Goal: Information Seeking & Learning: Learn about a topic

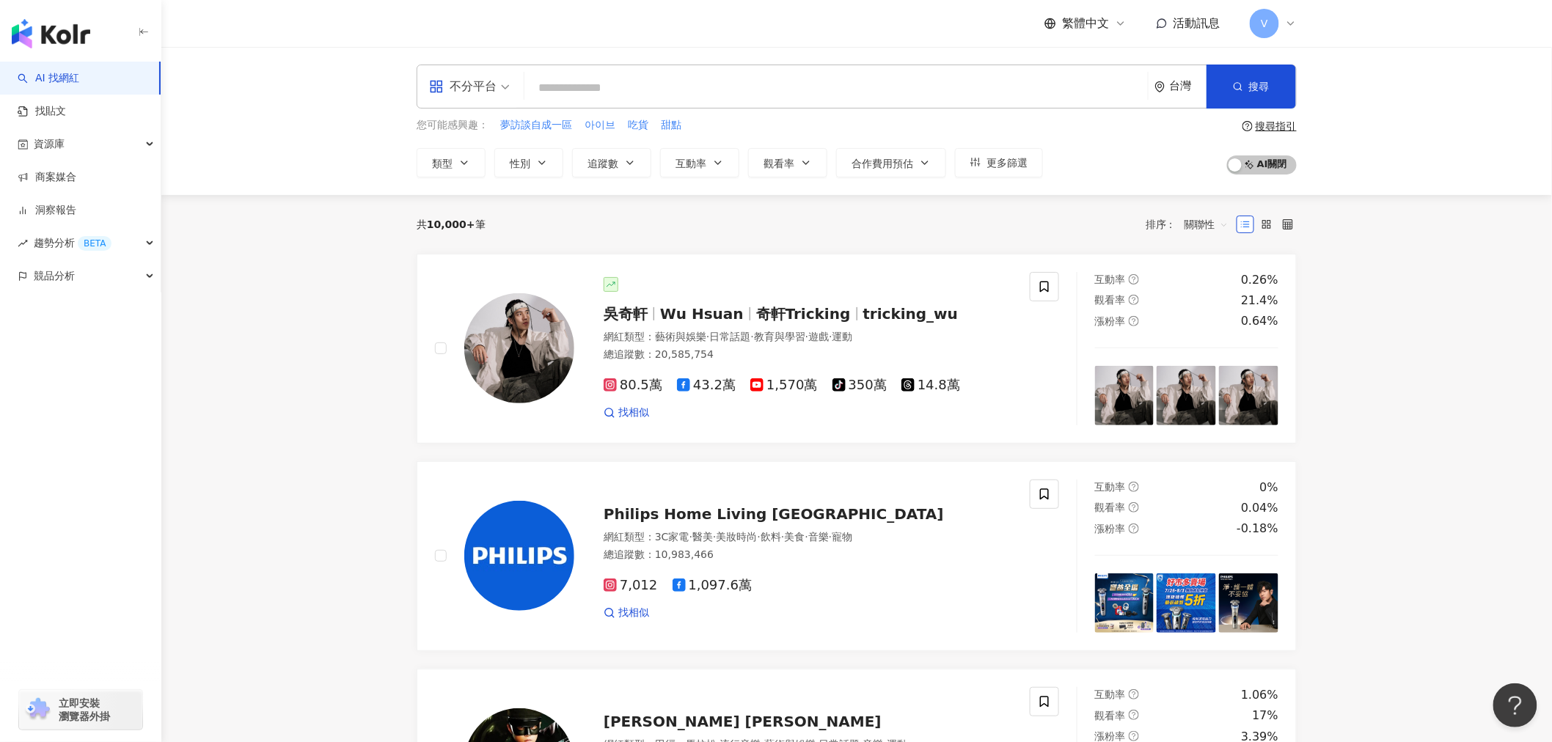
click at [678, 86] on input "search" at bounding box center [836, 88] width 612 height 28
drag, startPoint x: 316, startPoint y: 514, endPoint x: 327, endPoint y: 494, distance: 23.3
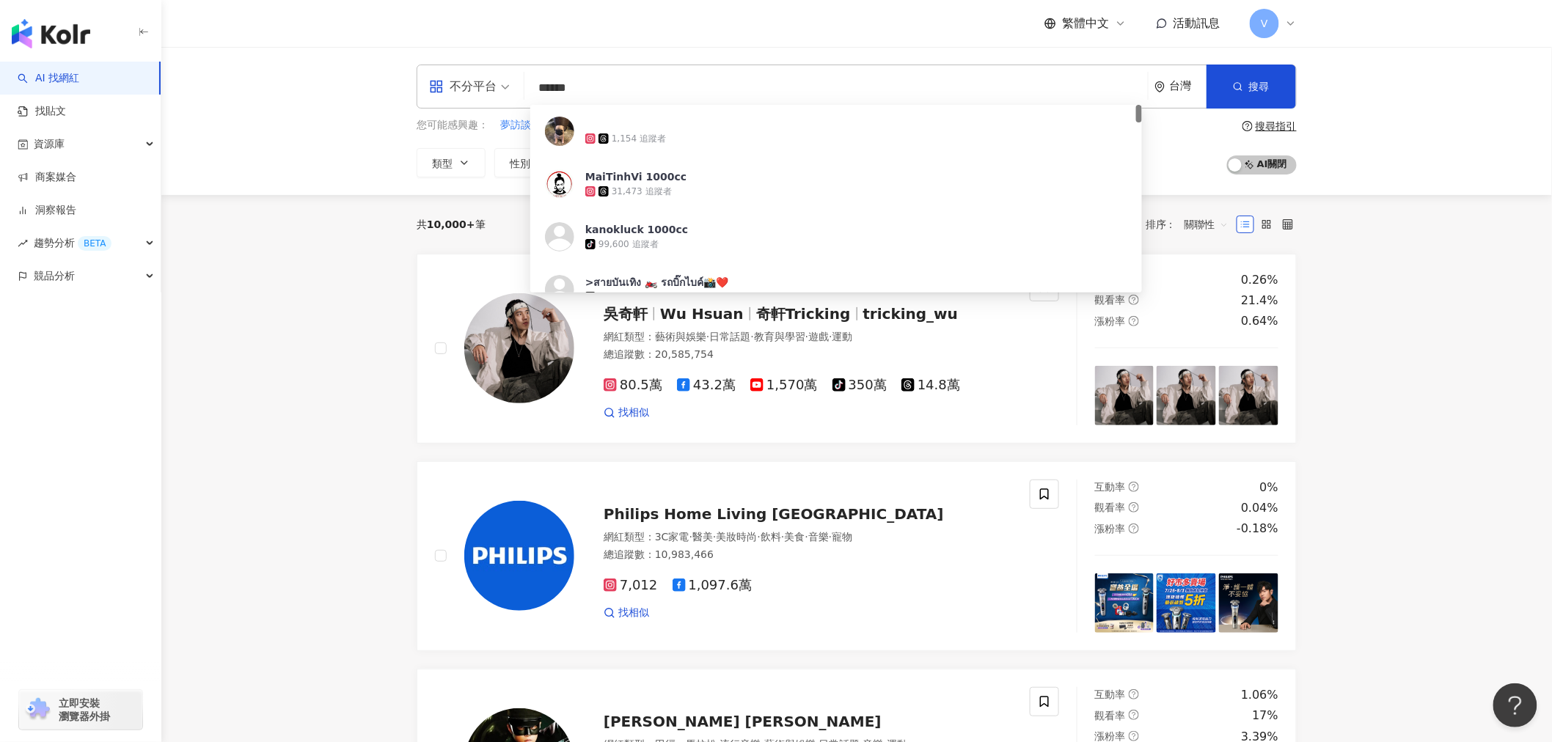
click at [613, 99] on input "******" at bounding box center [836, 88] width 612 height 28
type input "*********"
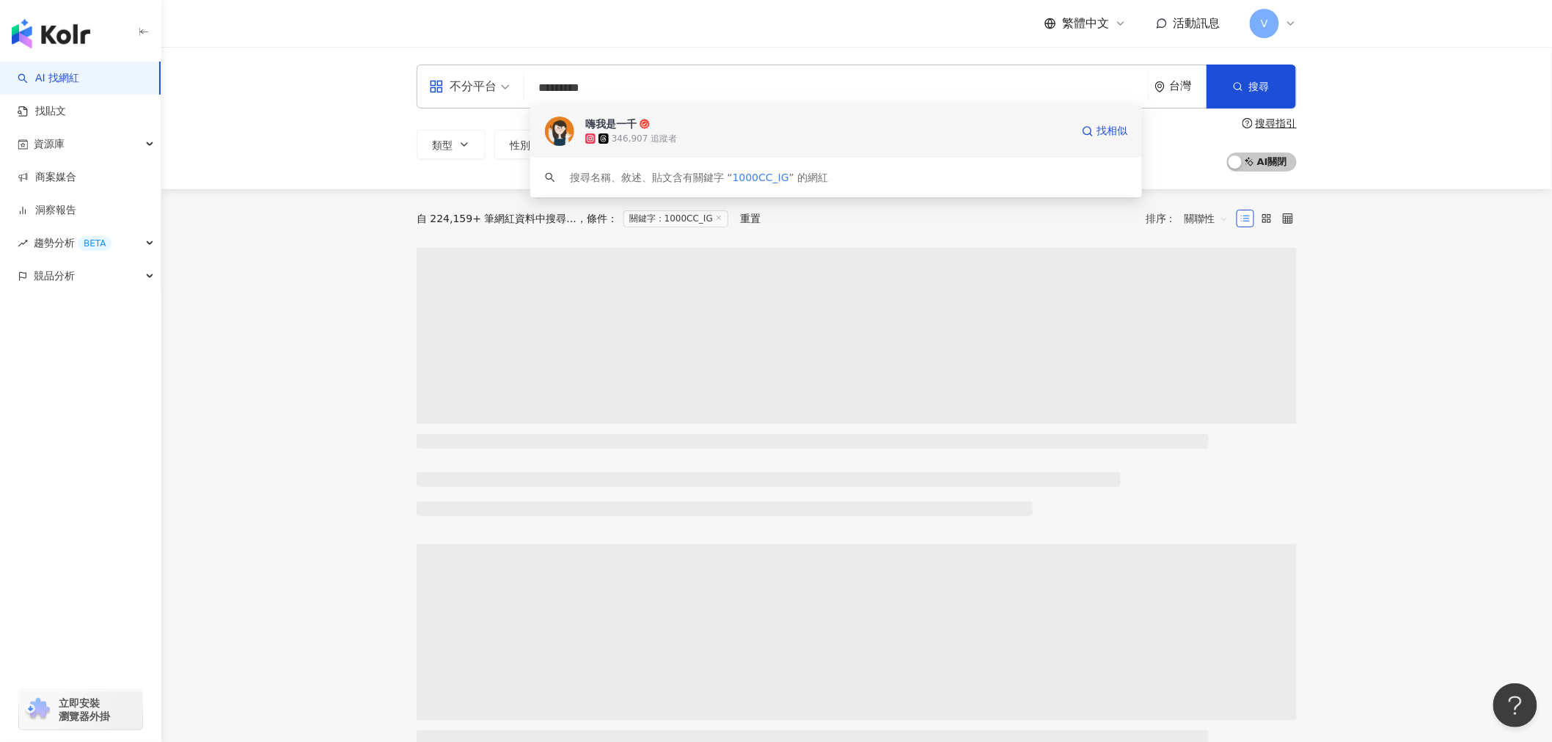
click at [636, 127] on div "嗨我是一千" at bounding box center [610, 124] width 51 height 15
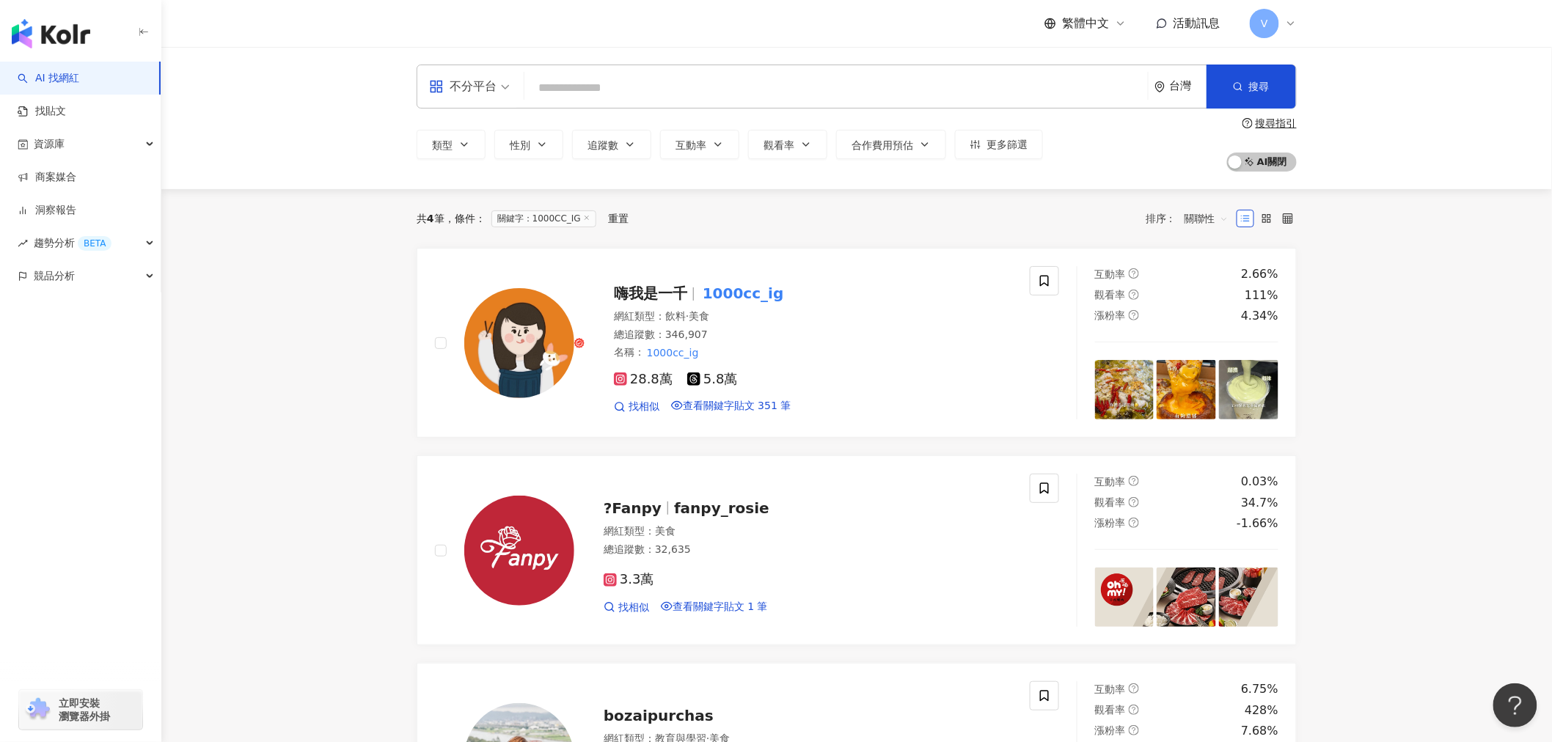
drag, startPoint x: 237, startPoint y: 363, endPoint x: 246, endPoint y: 352, distance: 14.6
click at [237, 363] on main "不分平台 台灣 搜尋 8841468e-3e20-45a3-8dee-59ceb1677de0 嗨我是一千 346,907 追蹤者 搜尋名稱、敘述、貼文含有關…" at bounding box center [856, 727] width 1391 height 1360
click at [669, 91] on input "search" at bounding box center [836, 88] width 612 height 28
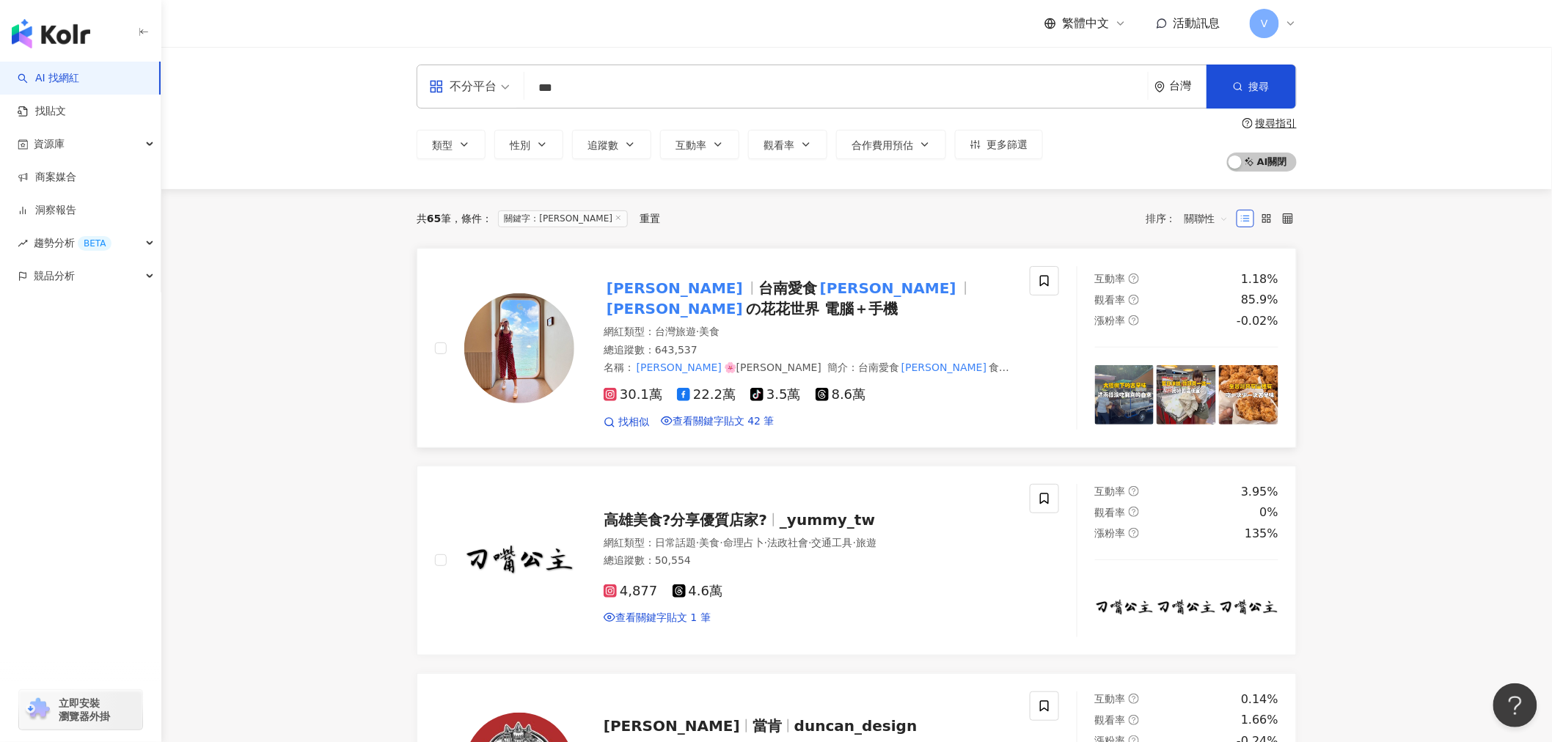
click at [862, 300] on span "の花花世界 電腦＋手機" at bounding box center [822, 309] width 152 height 18
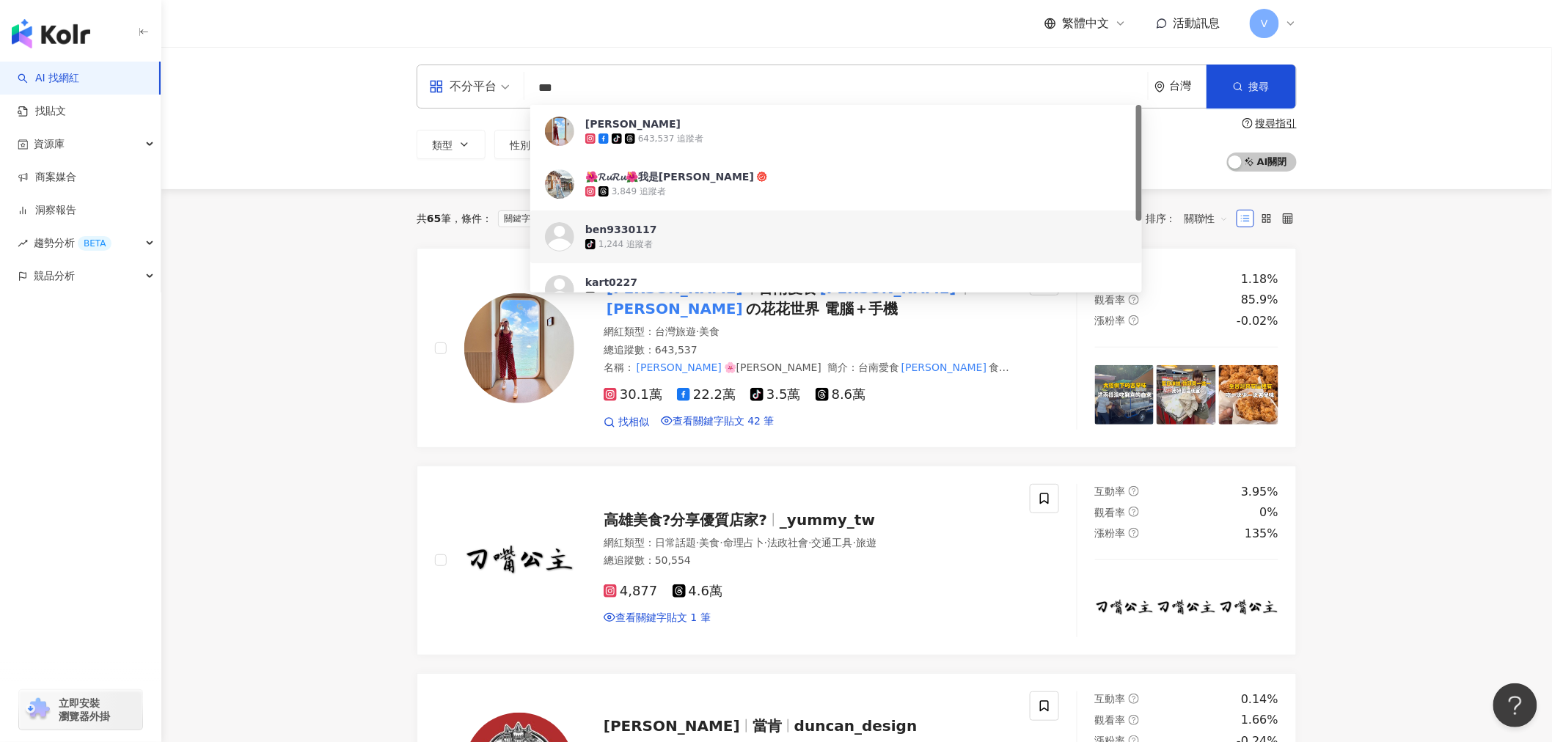
drag, startPoint x: 377, startPoint y: 82, endPoint x: 260, endPoint y: 78, distance: 116.7
click at [260, 78] on div "不分平台 *** 台灣 搜尋 a36e5f64-8f4e-4854-aa7d-870e0c581d57 https://www.tiktok.com/@ben…" at bounding box center [856, 118] width 1391 height 142
click at [650, 84] on input "***" at bounding box center [836, 88] width 612 height 28
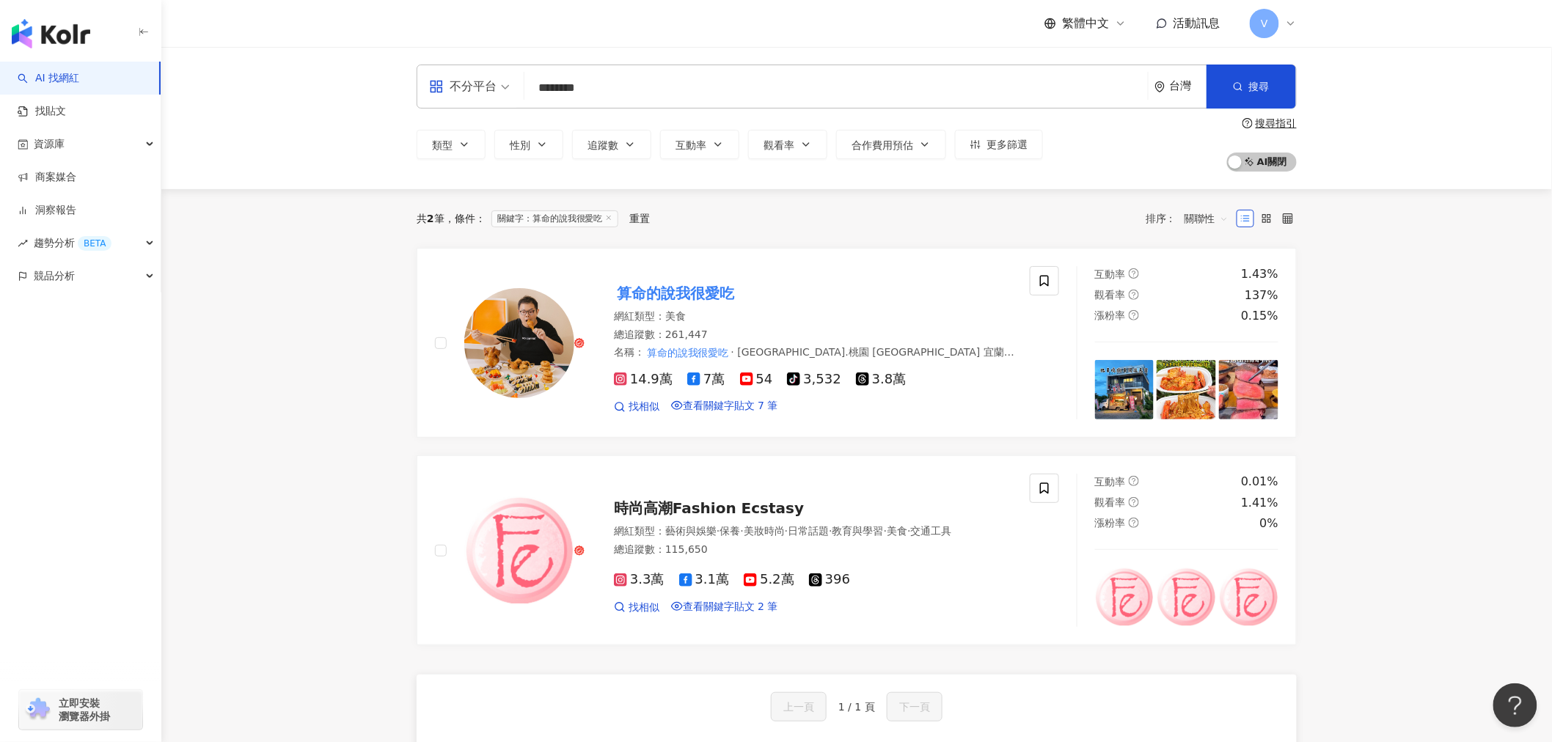
click at [1329, 305] on main "不分平台 ******** 台灣 搜尋 https://www.tiktok.com/@master_food_diary keyword 算命的說我很愛吃 …" at bounding box center [856, 657] width 1391 height 1220
click at [709, 293] on mark "算命的說我很愛吃" at bounding box center [675, 293] width 123 height 23
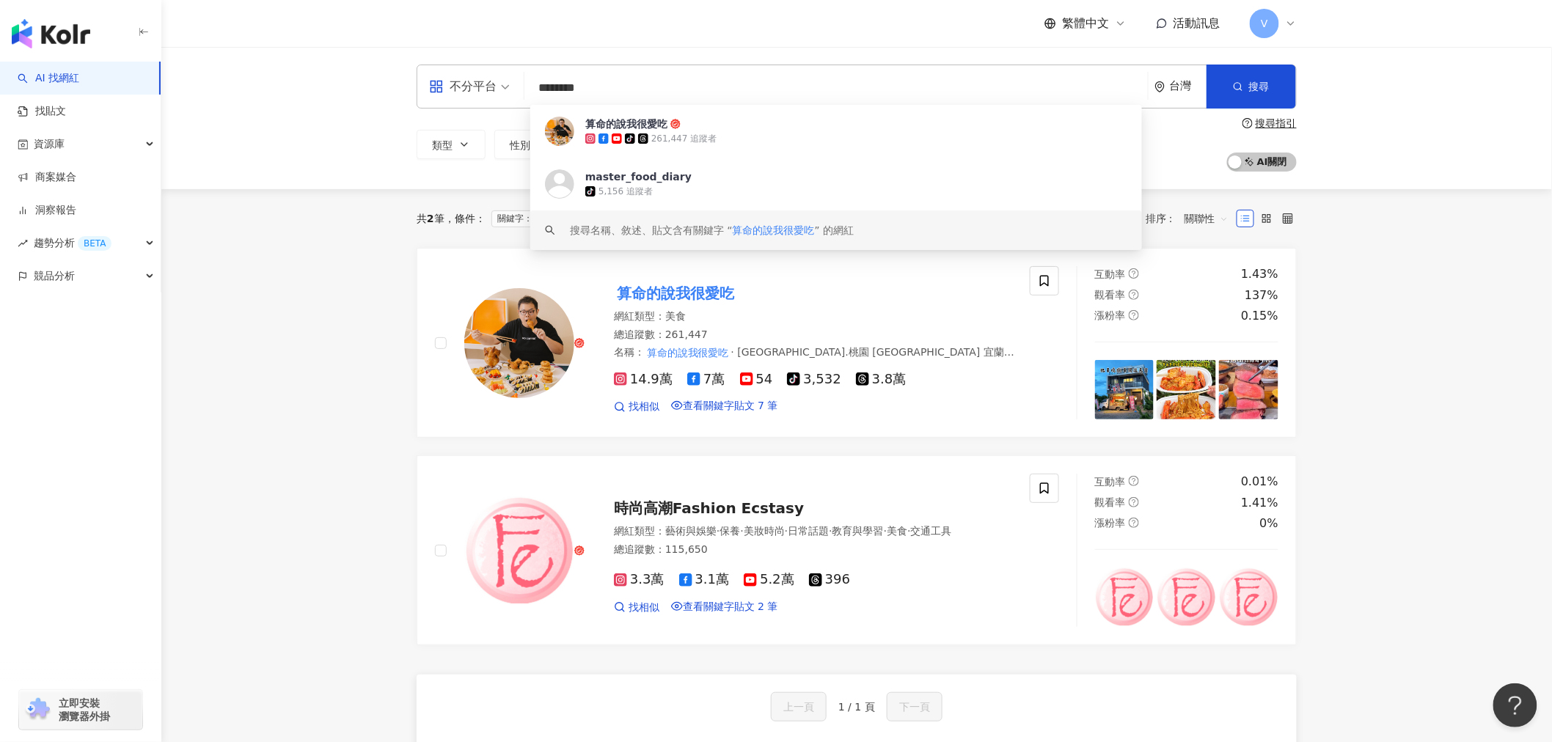
drag, startPoint x: 298, startPoint y: 92, endPoint x: 0, endPoint y: 83, distance: 297.9
click at [0, 83] on div "AI 找網紅 找貼文 資源庫 商案媒合 洞察報告 趨勢分析 BETA 競品分析 立即安裝 瀏覽器外掛 繁體中文 活動訊息 V 不分平台 ******** 台灣…" at bounding box center [776, 714] width 1552 height 1429
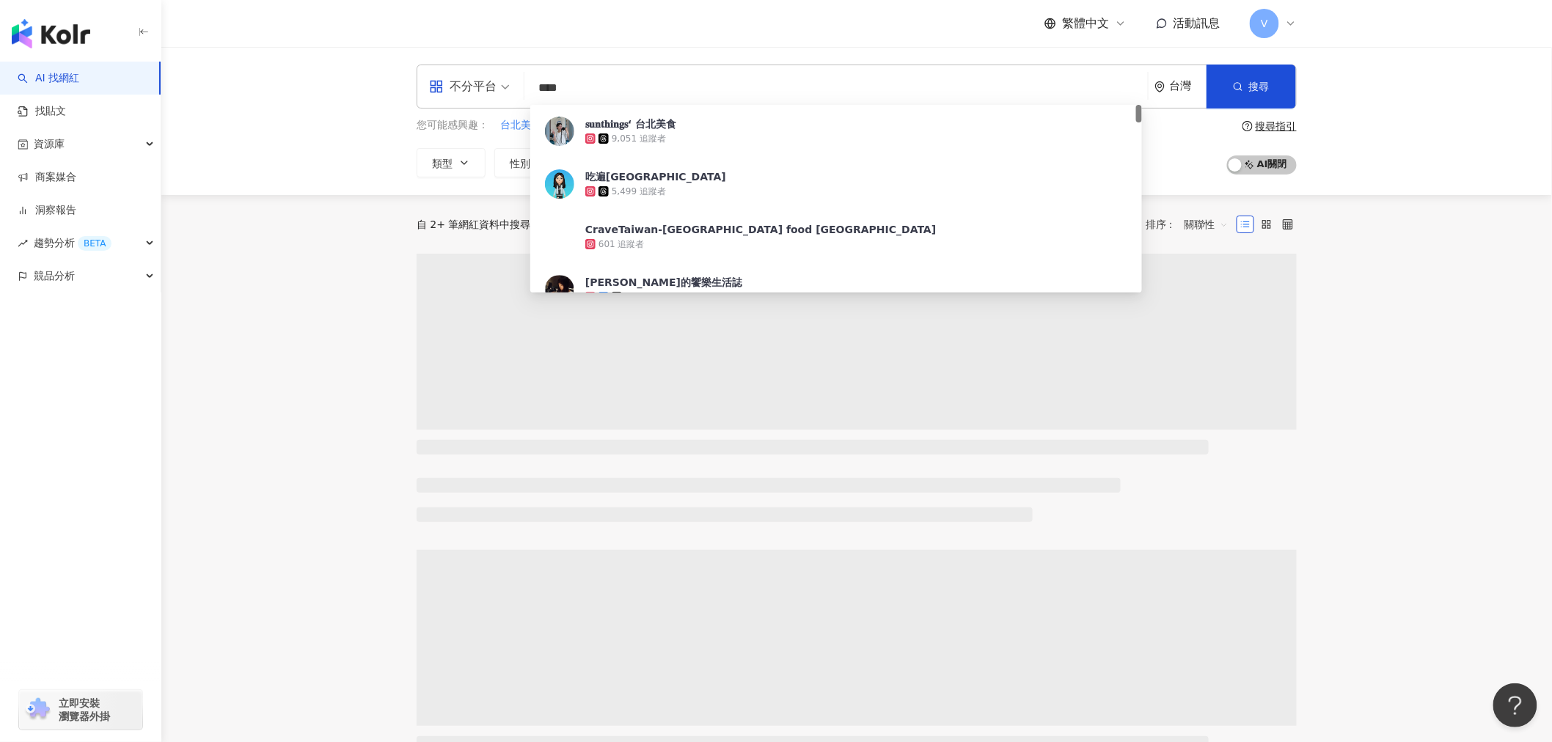
type input "****"
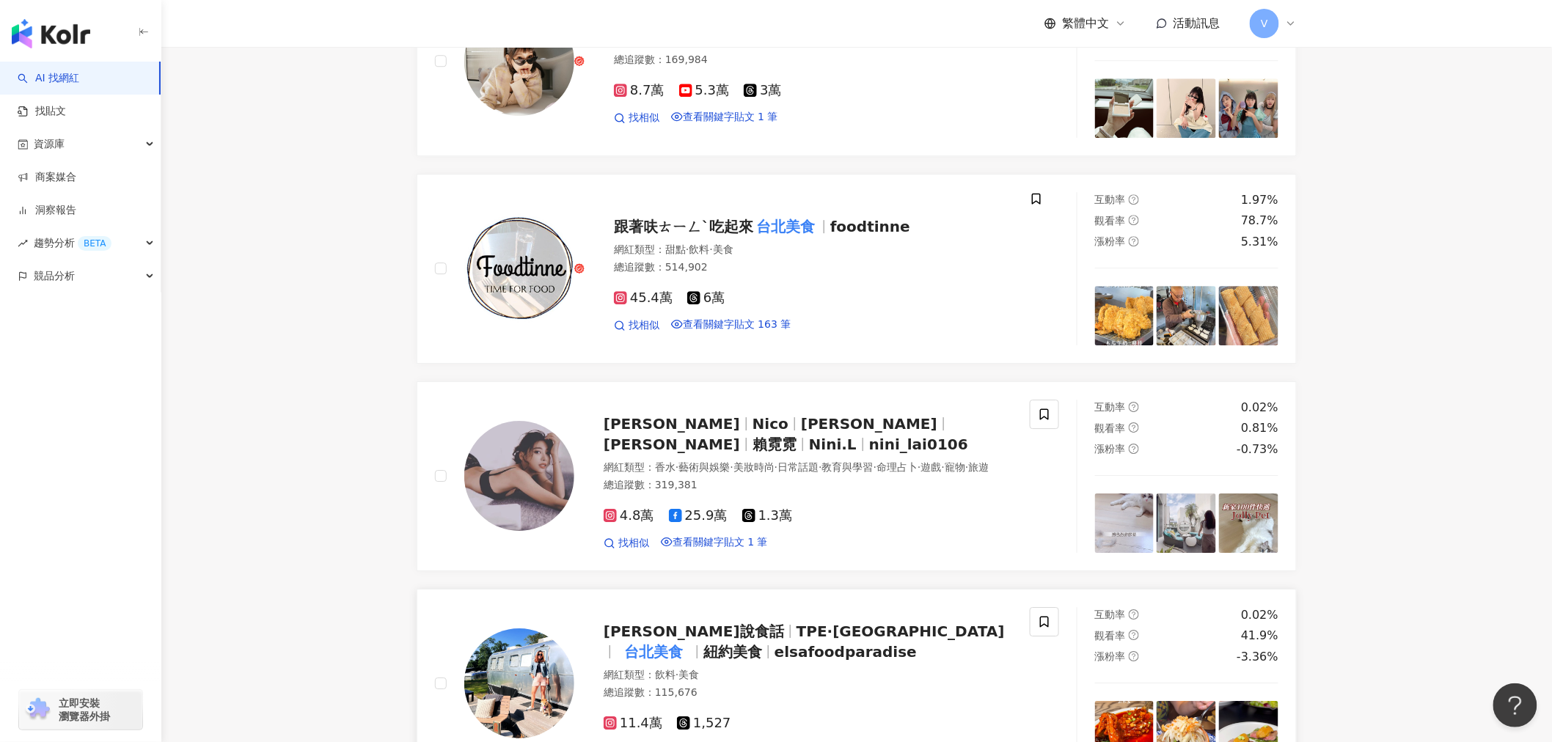
scroll to position [2200, 0]
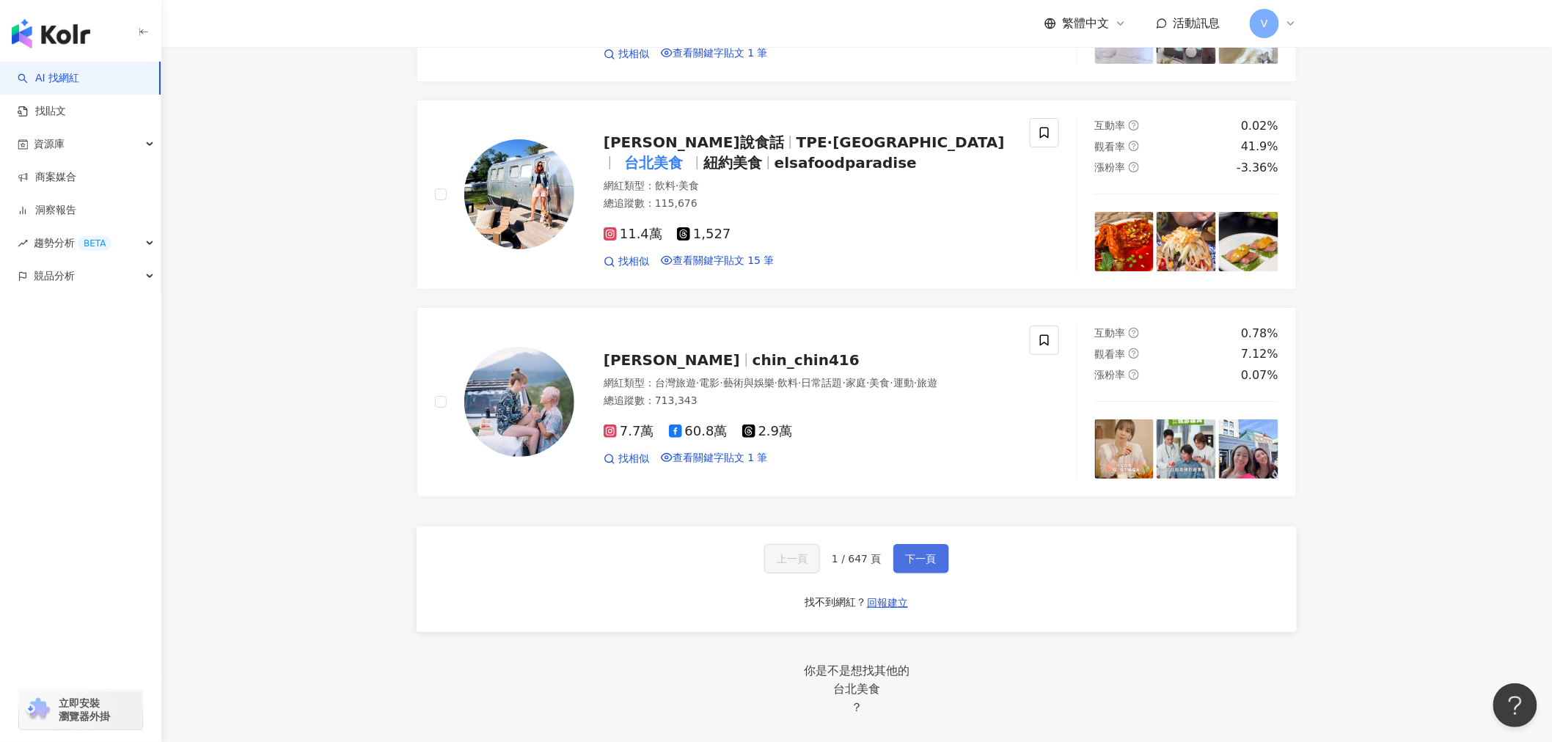
click at [913, 565] on span "下一頁" at bounding box center [921, 559] width 31 height 12
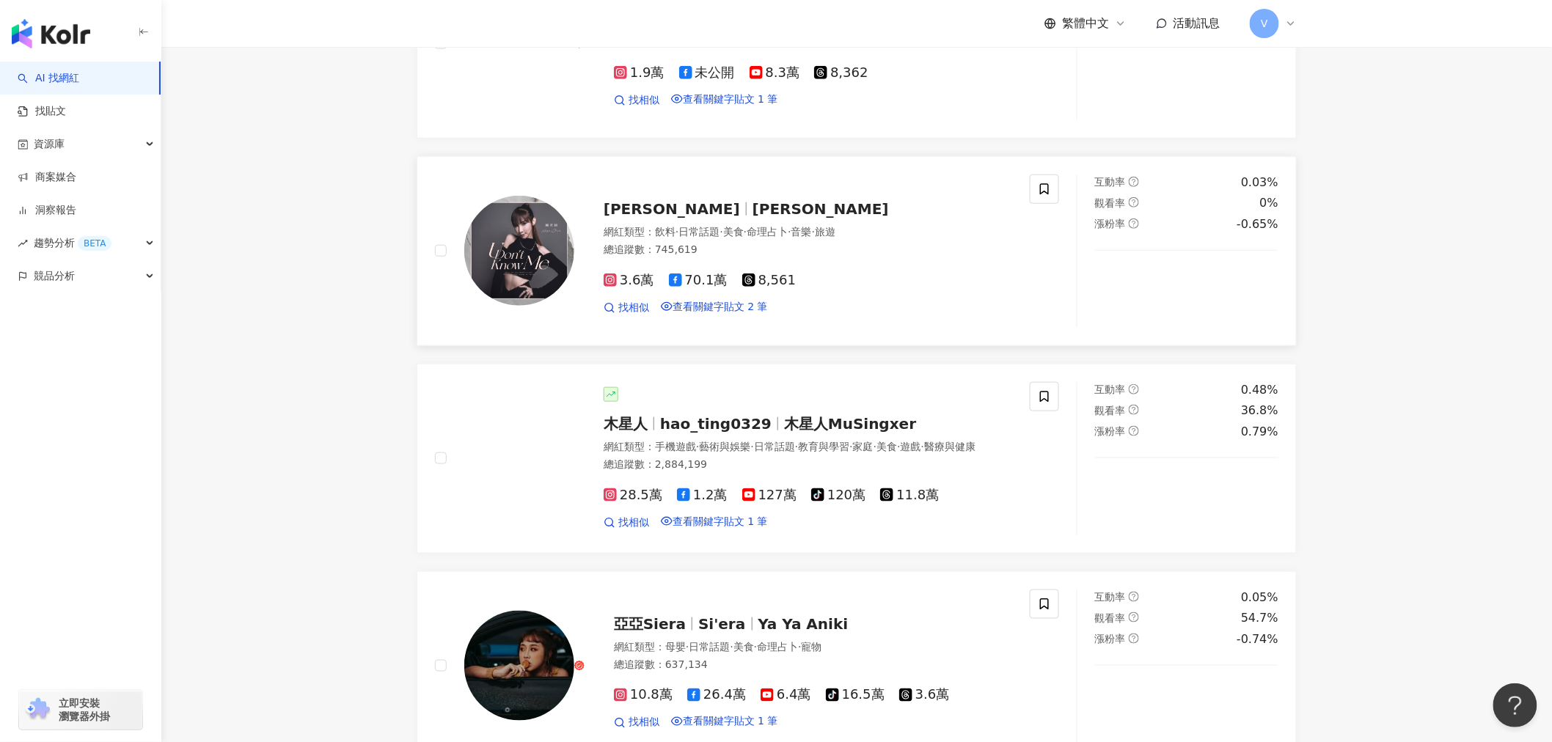
scroll to position [0, 0]
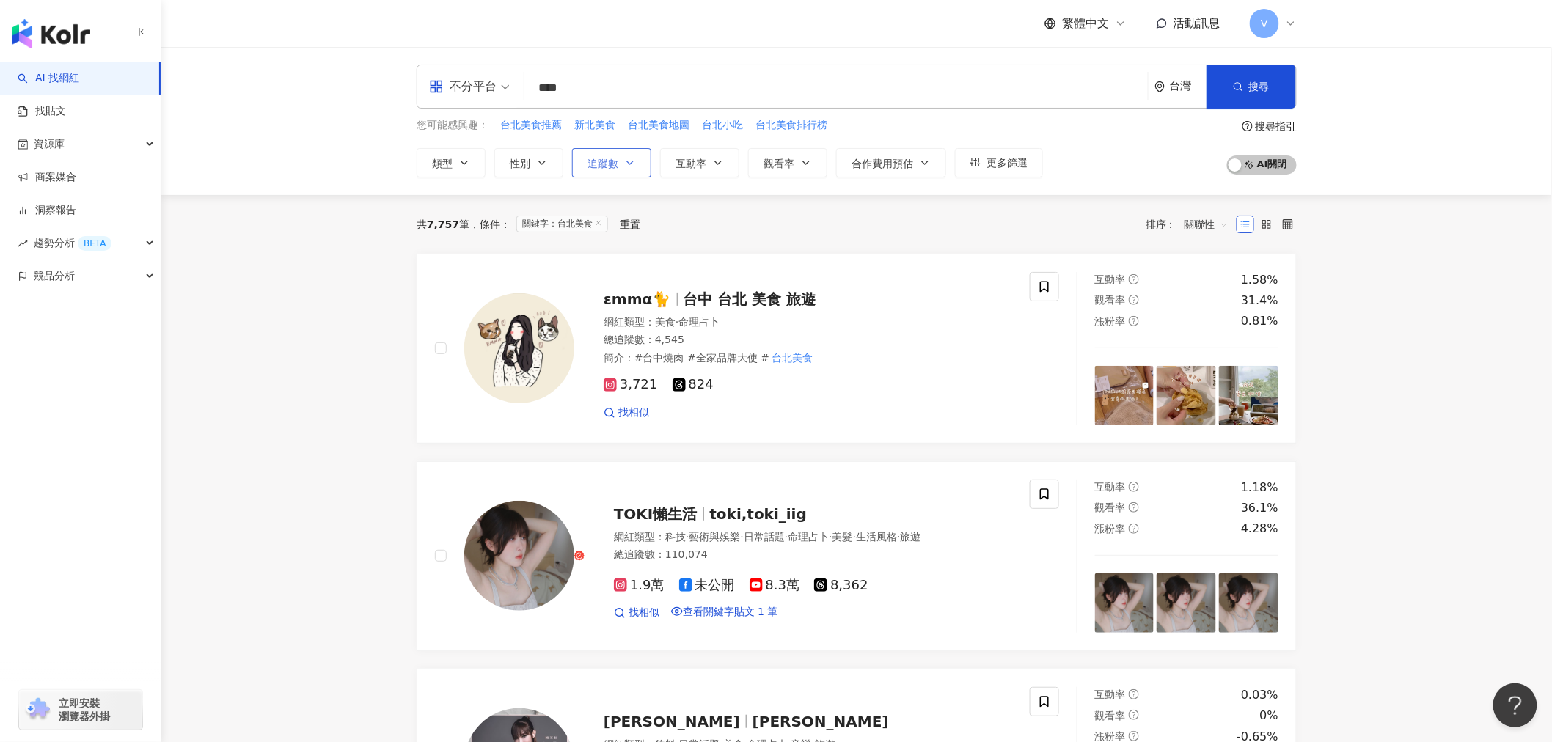
click at [620, 166] on button "追蹤數" at bounding box center [611, 162] width 79 height 29
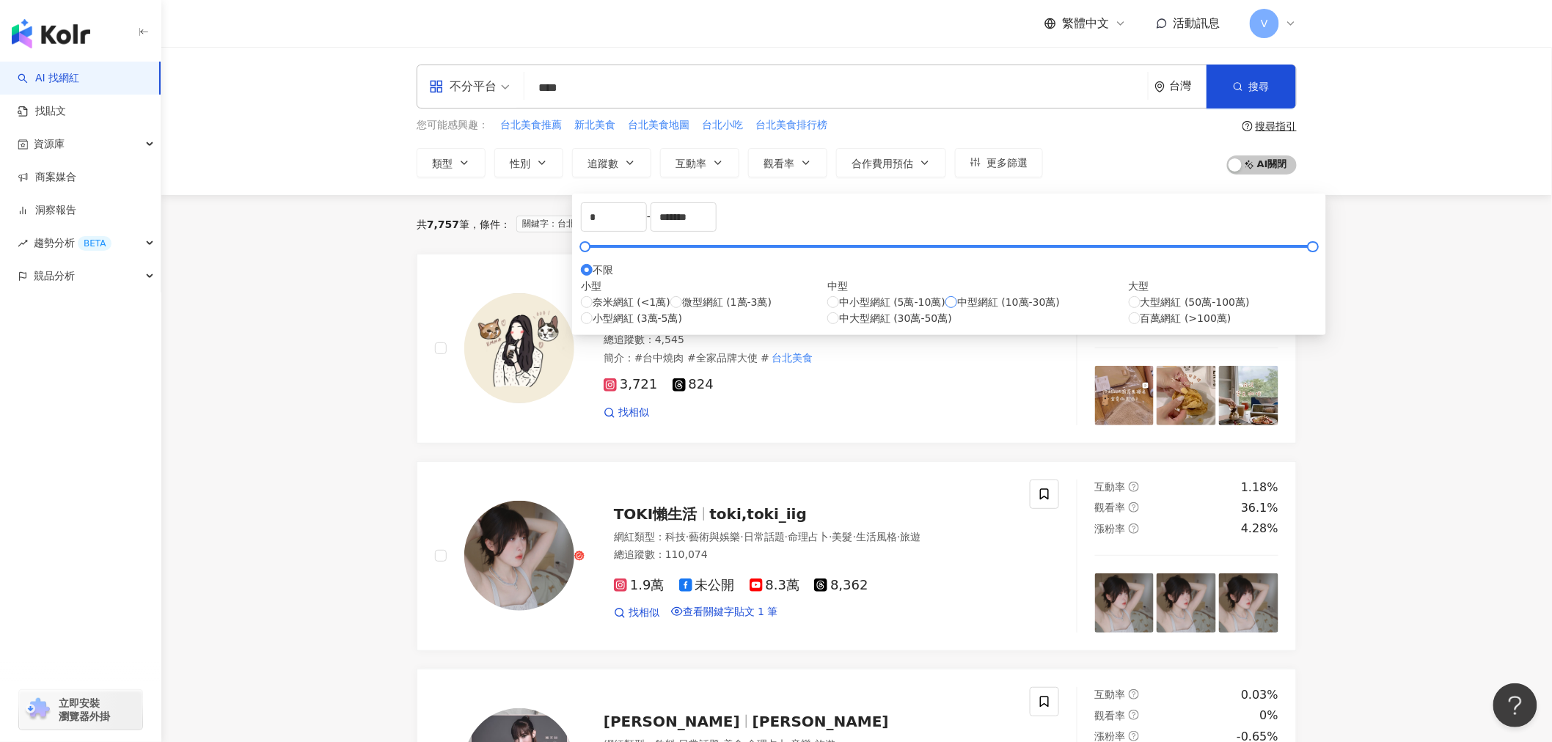
click at [957, 310] on span "中型網紅 (10萬-30萬)" at bounding box center [1008, 302] width 103 height 16
type input "******"
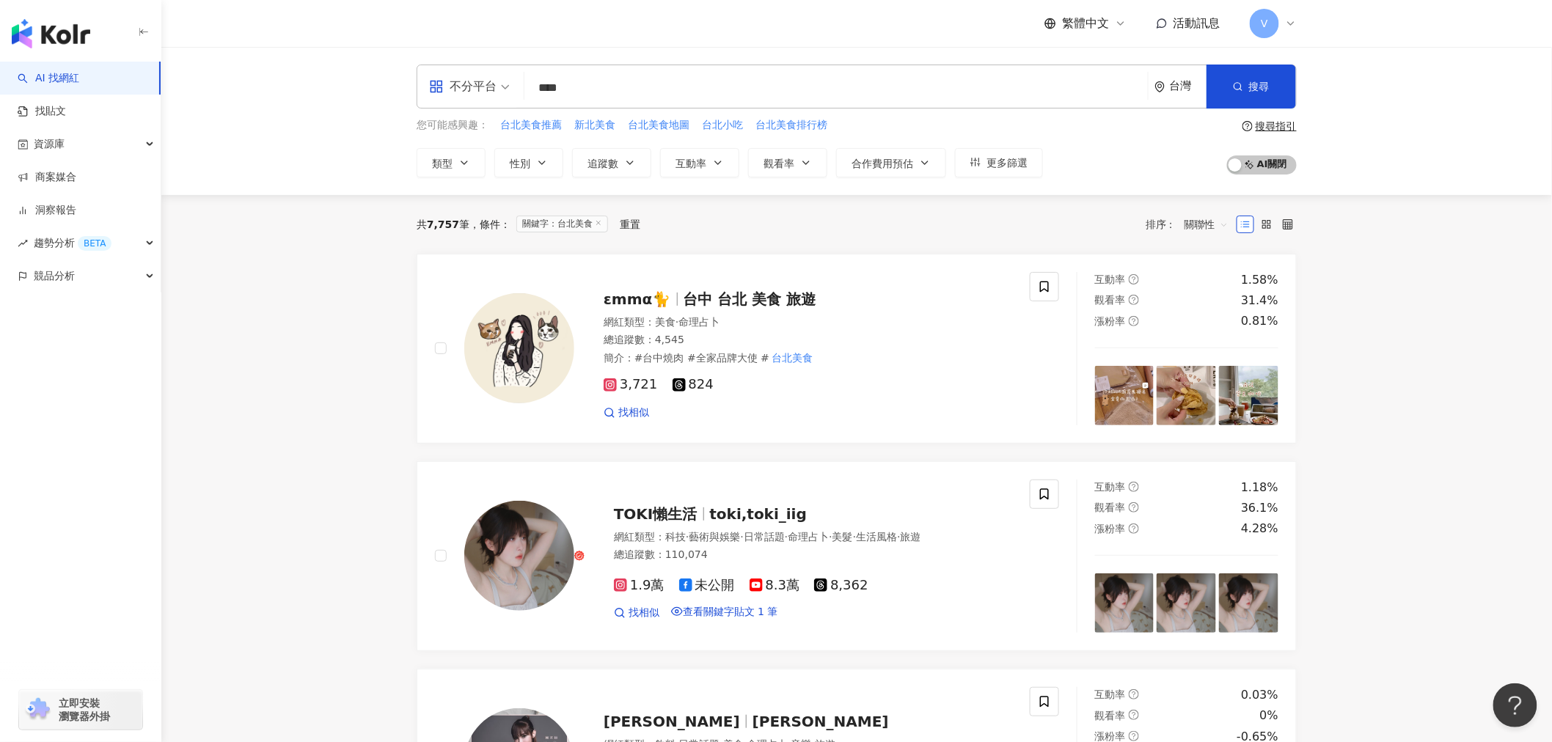
click at [1006, 235] on div "共 7,757 筆 條件 ： 關鍵字：台北美食 重置 排序： 關聯性" at bounding box center [857, 224] width 880 height 23
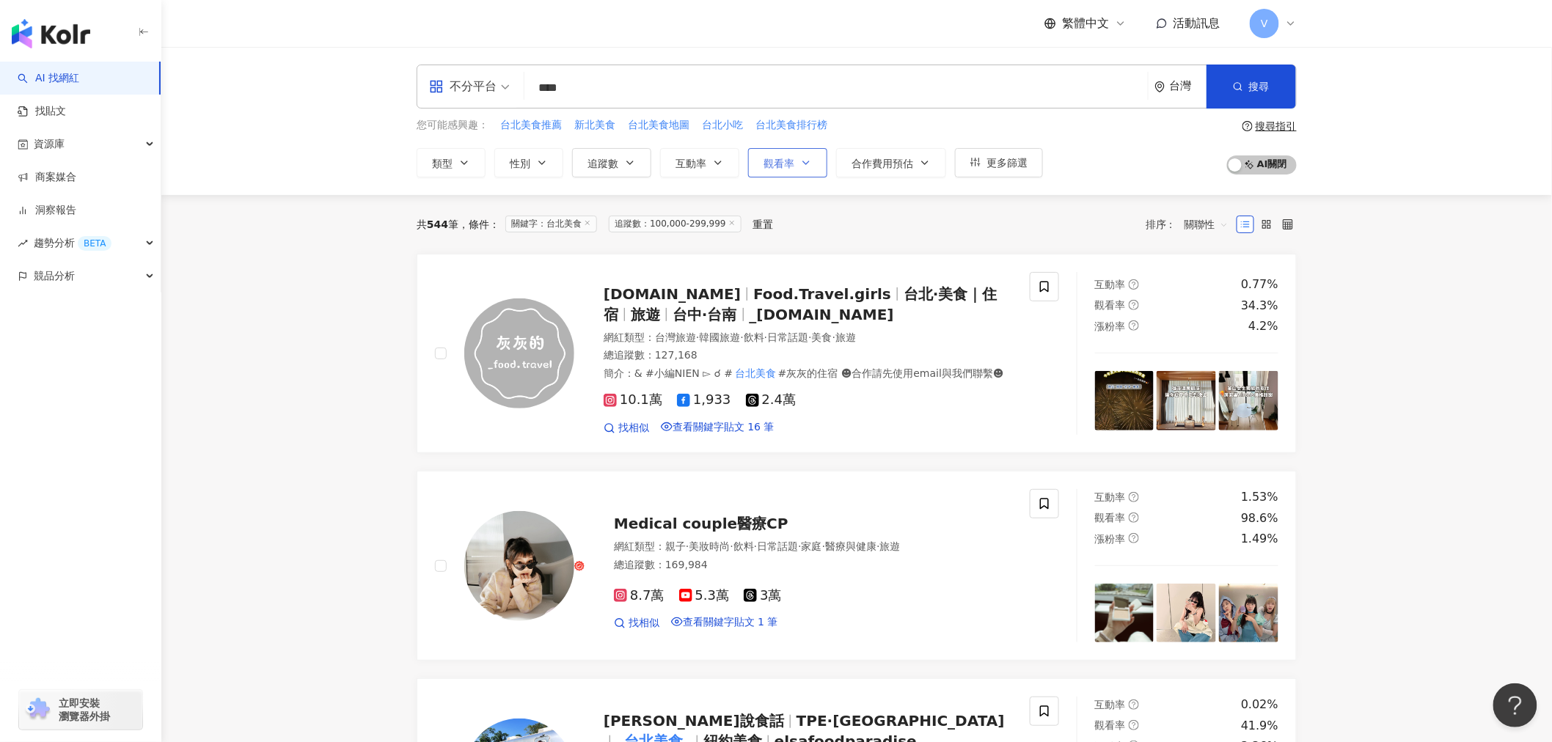
click at [810, 169] on button "觀看率" at bounding box center [787, 162] width 79 height 29
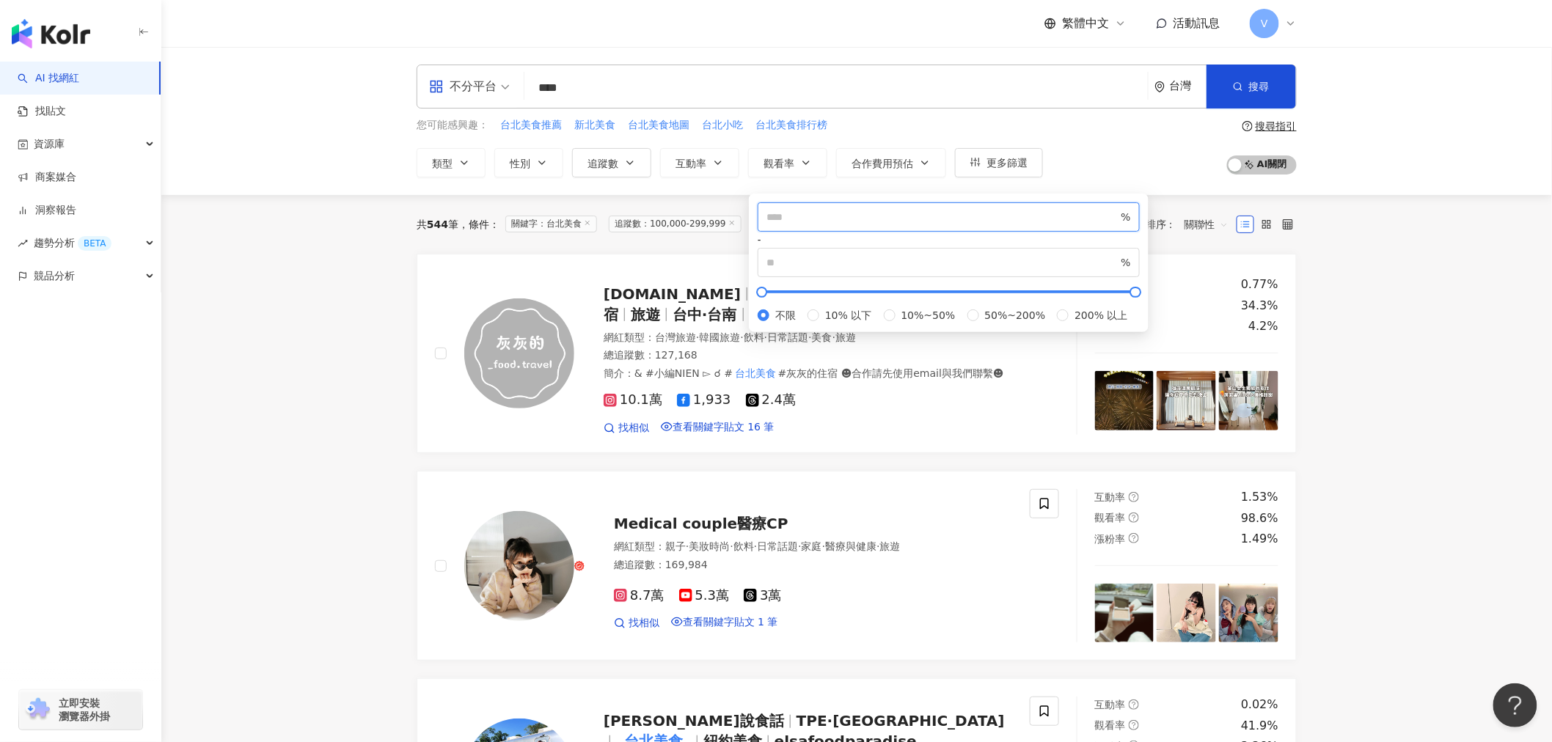
click at [805, 225] on input "number" at bounding box center [942, 217] width 352 height 16
type input "***"
click at [969, 254] on input "number" at bounding box center [942, 262] width 352 height 16
type input "***"
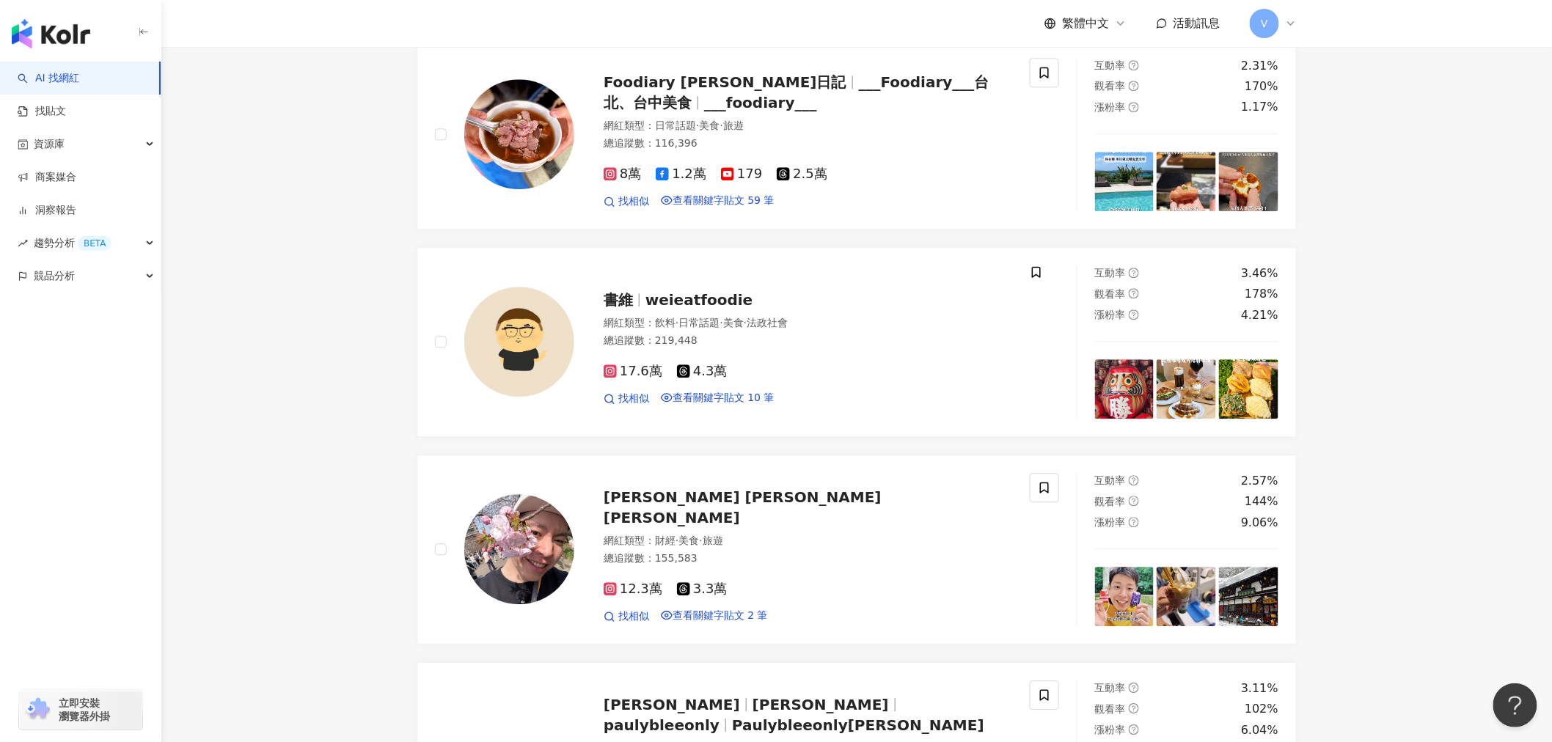
scroll to position [1630, 0]
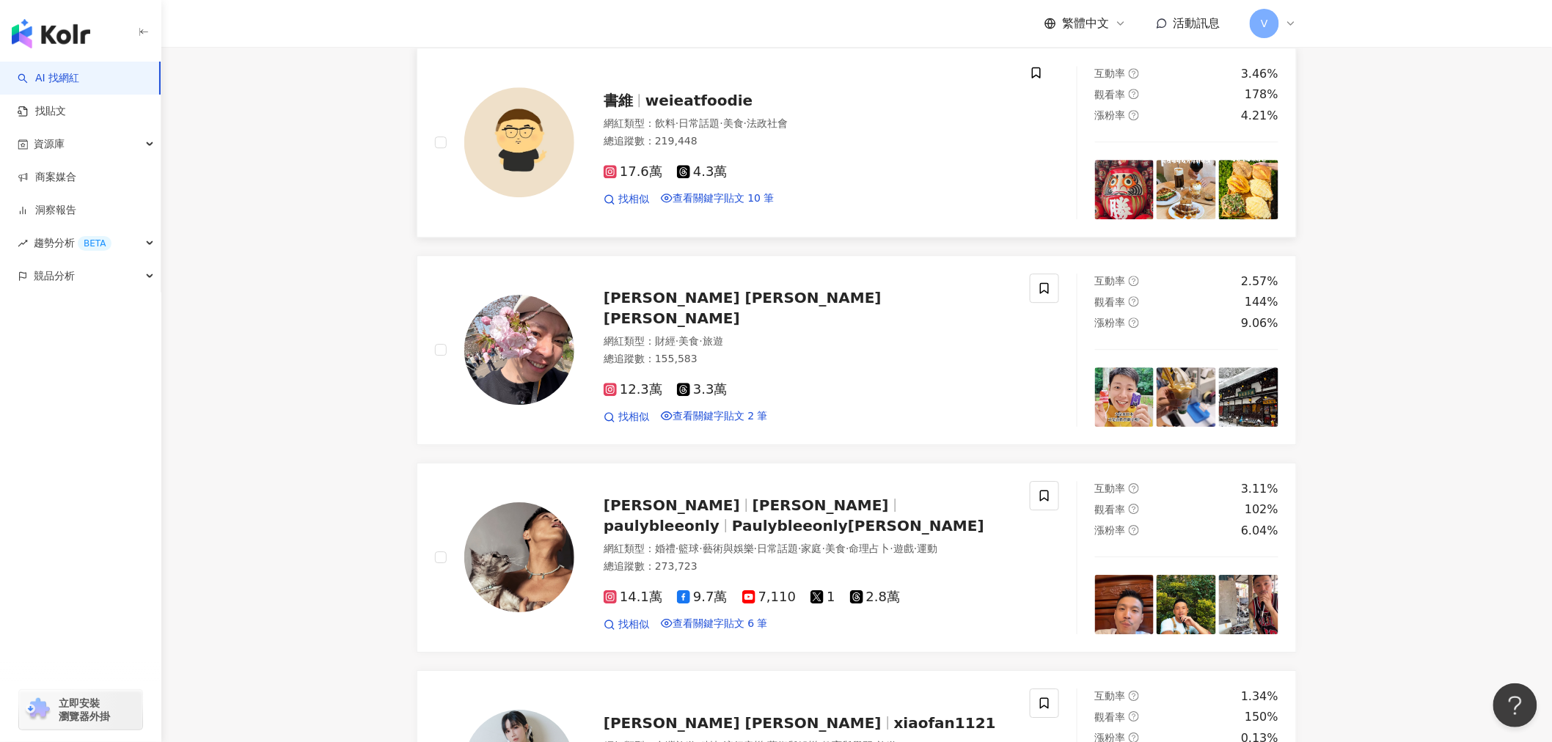
click at [1043, 79] on icon at bounding box center [1036, 72] width 13 height 13
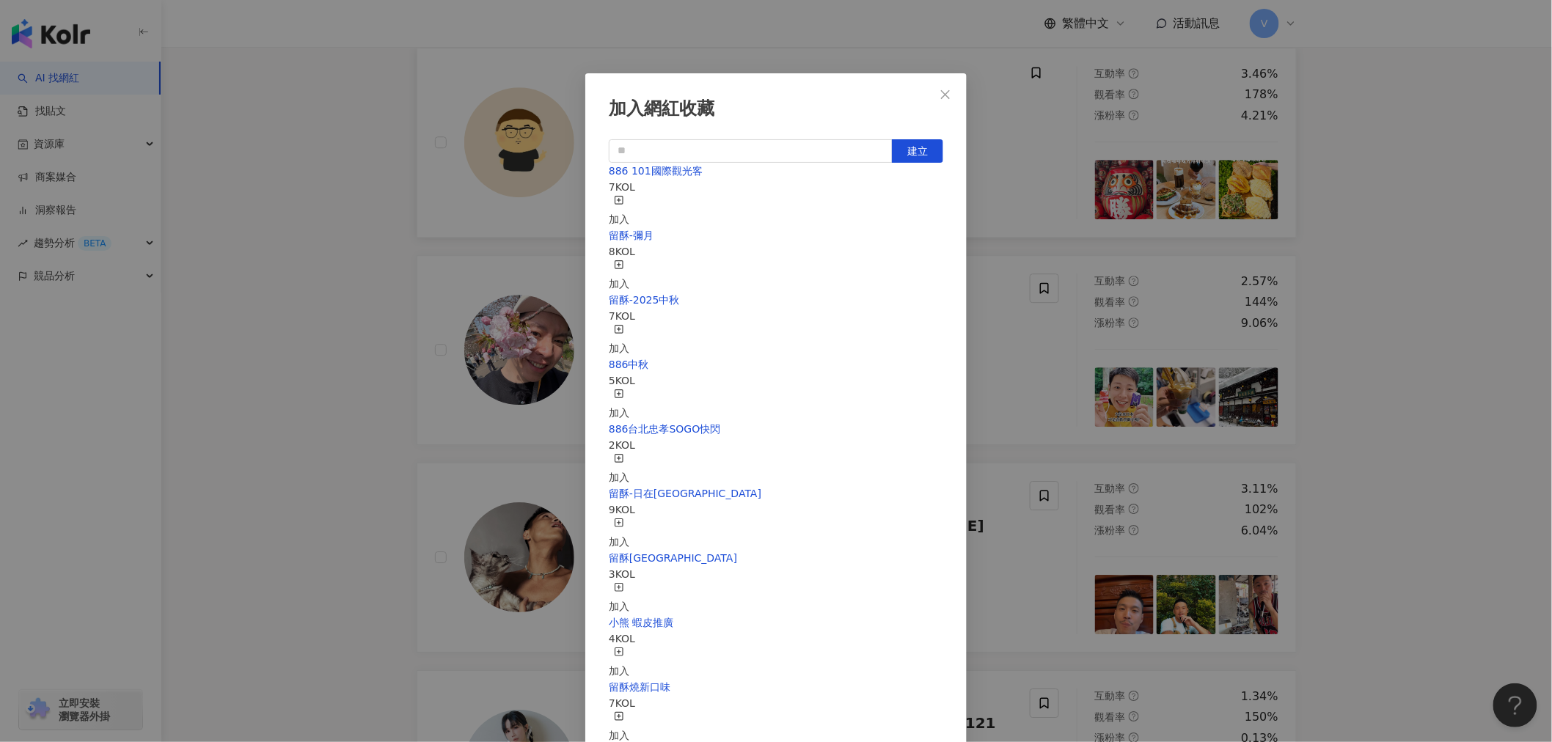
scroll to position [326, 0]
click at [629, 582] on div "加入" at bounding box center [619, 598] width 21 height 32
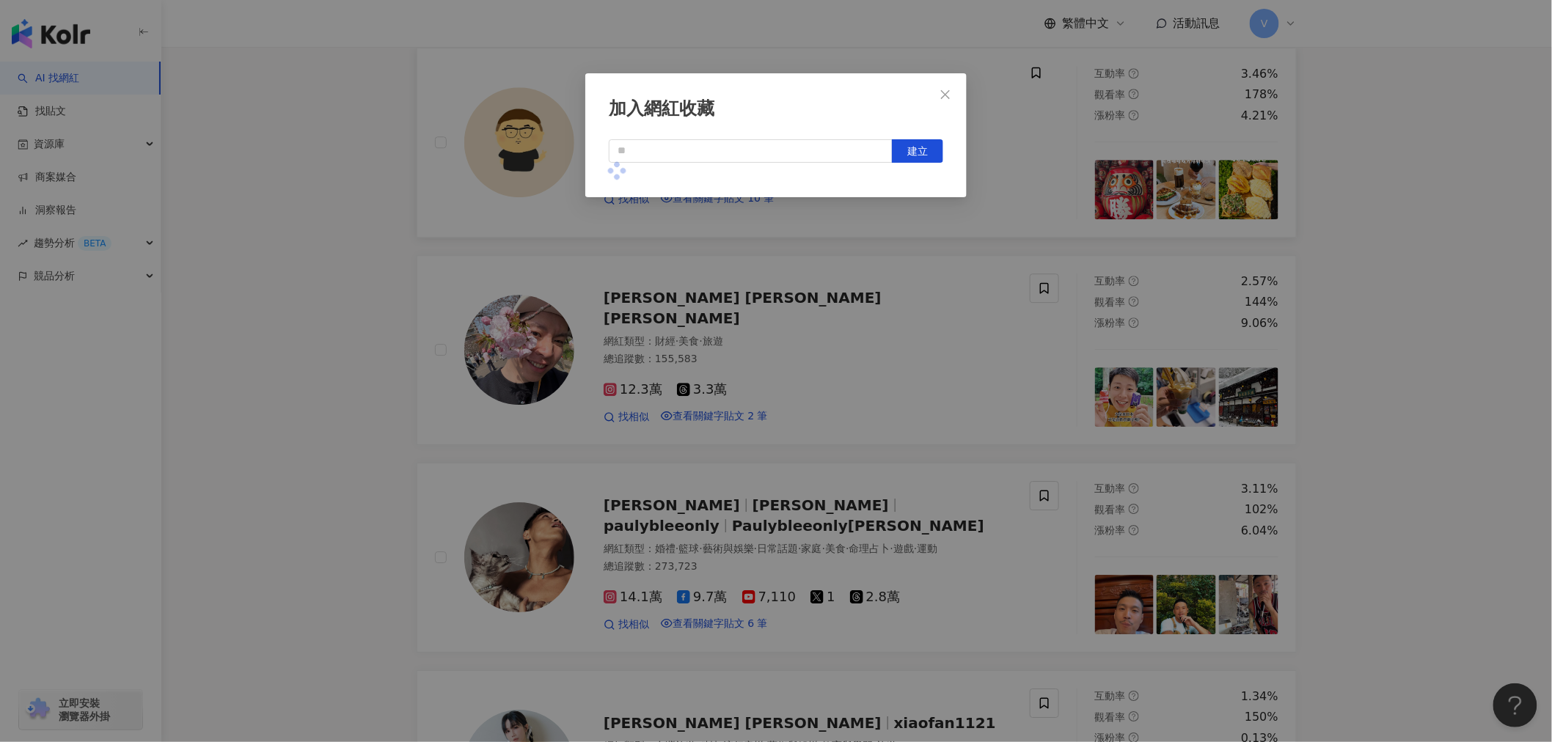
scroll to position [0, 0]
click at [341, 378] on div "加入網紅收藏 建立" at bounding box center [776, 371] width 1552 height 742
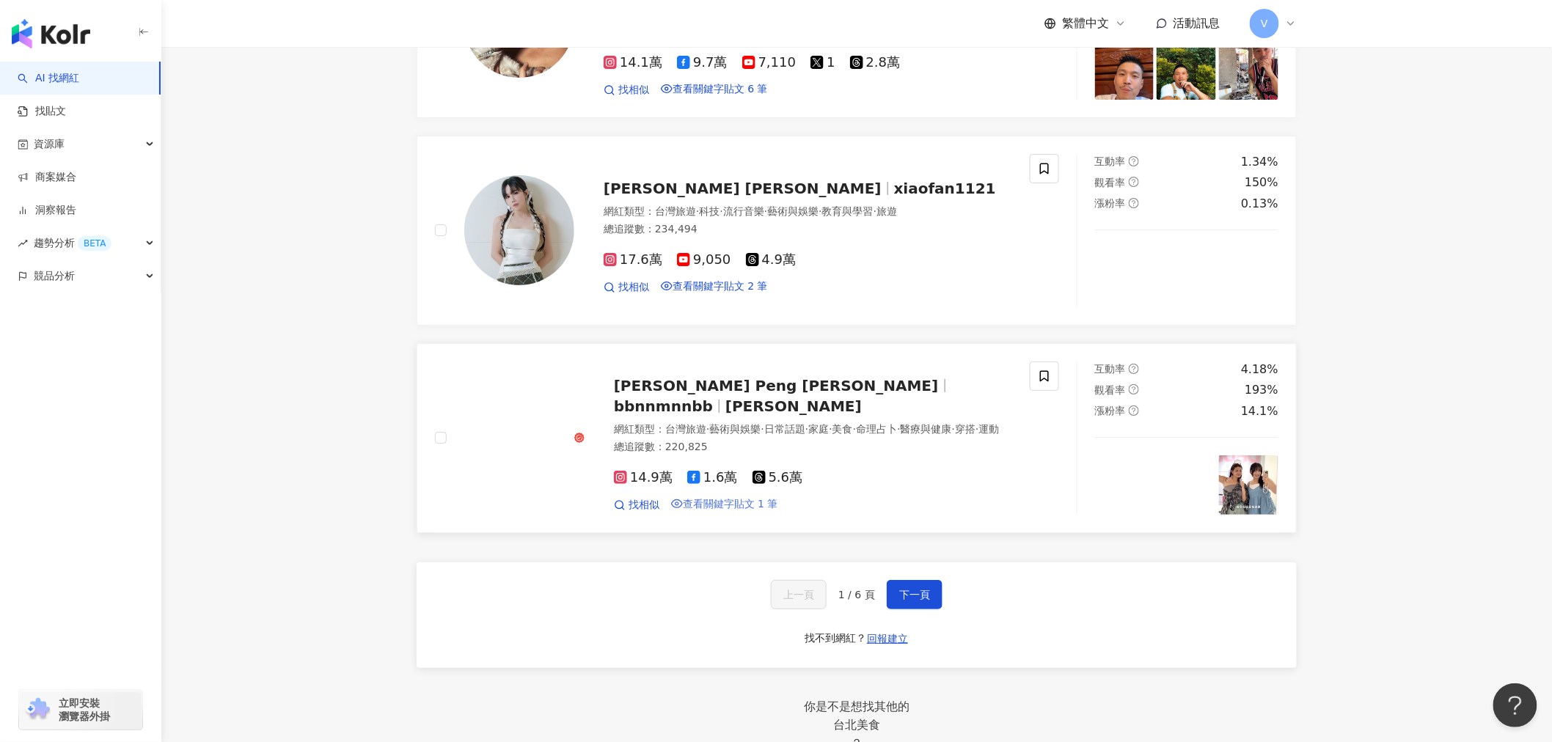
scroll to position [2200, 0]
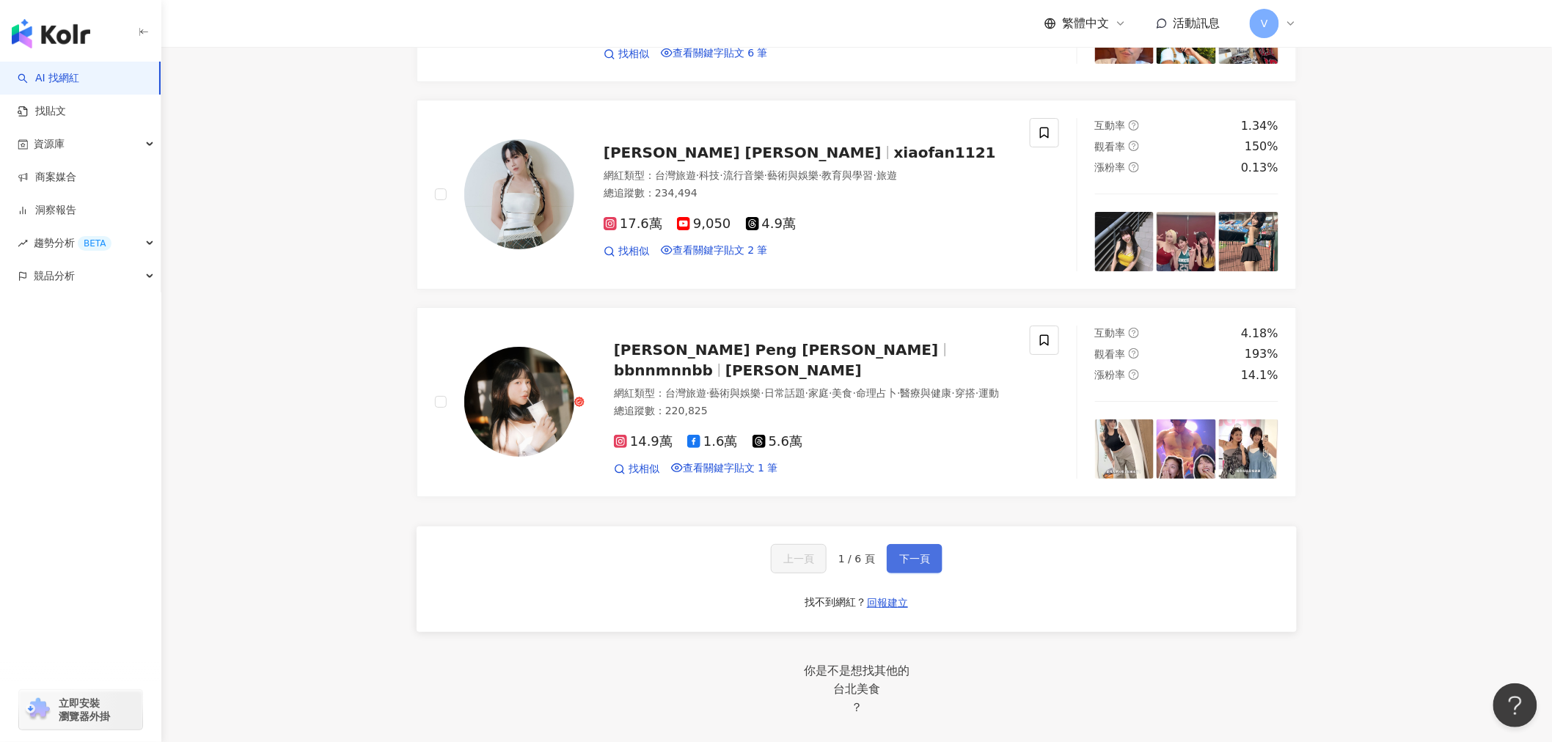
click at [906, 574] on button "下一頁" at bounding box center [915, 558] width 56 height 29
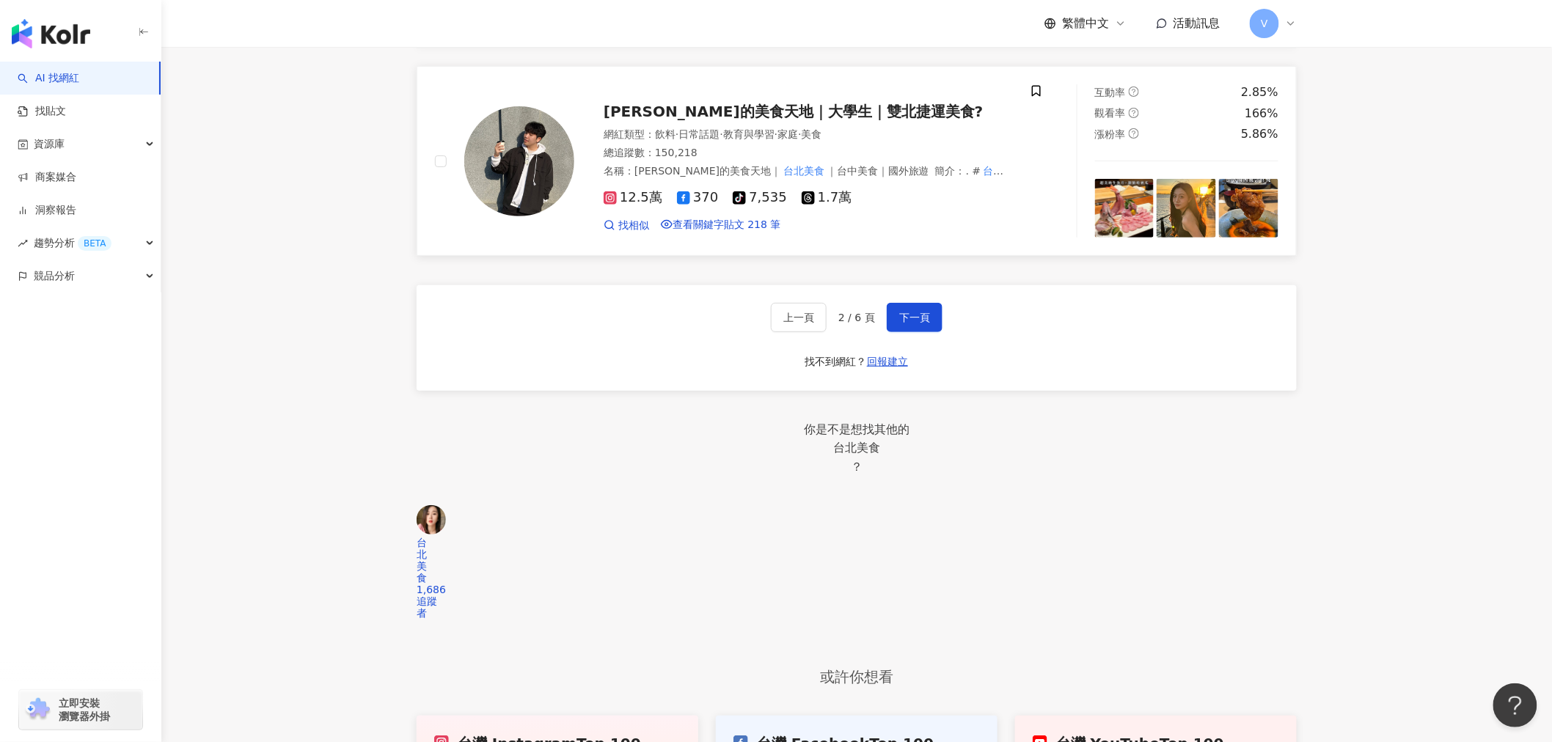
scroll to position [2189, 0]
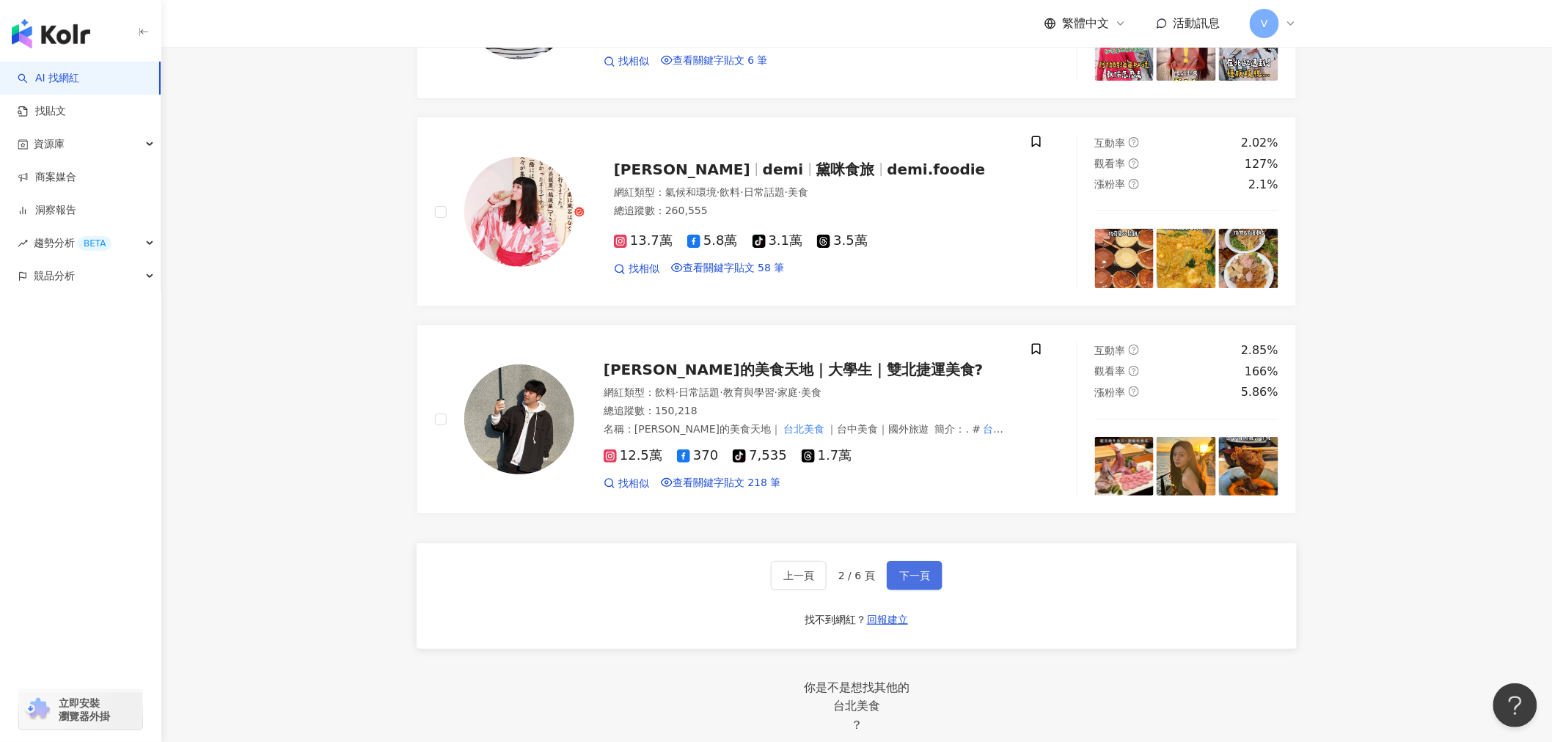
click at [895, 590] on button "下一頁" at bounding box center [915, 575] width 56 height 29
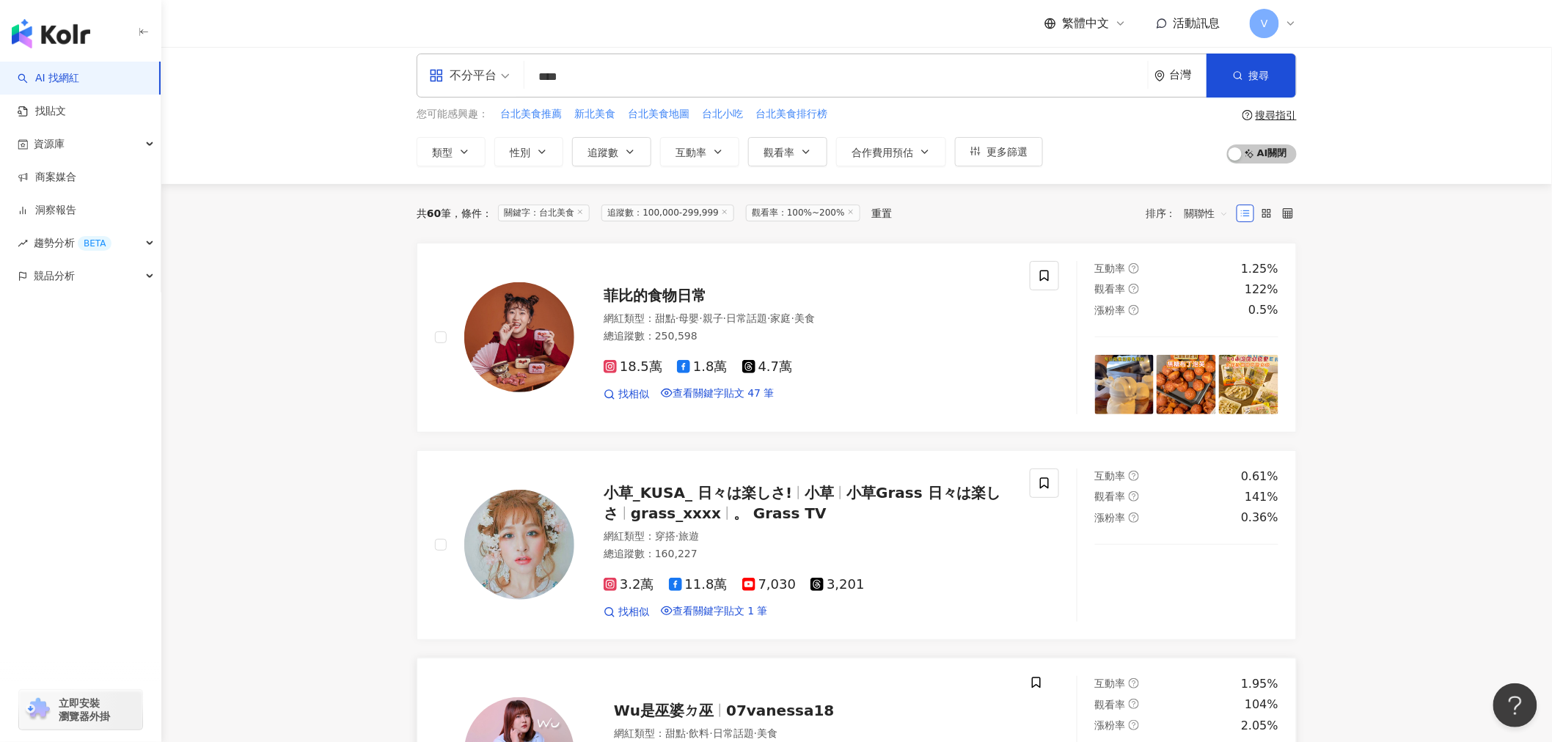
scroll to position [0, 0]
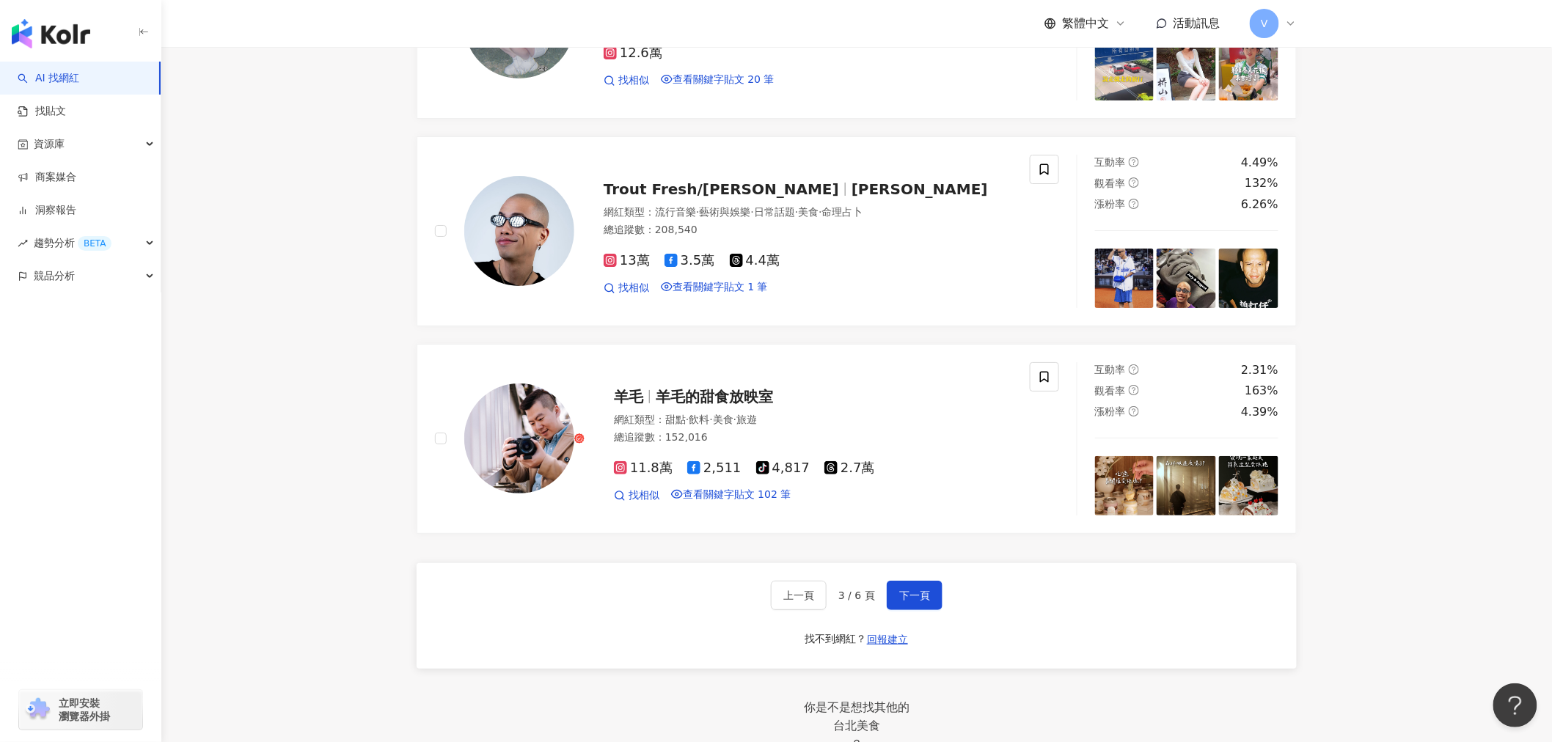
scroll to position [2200, 0]
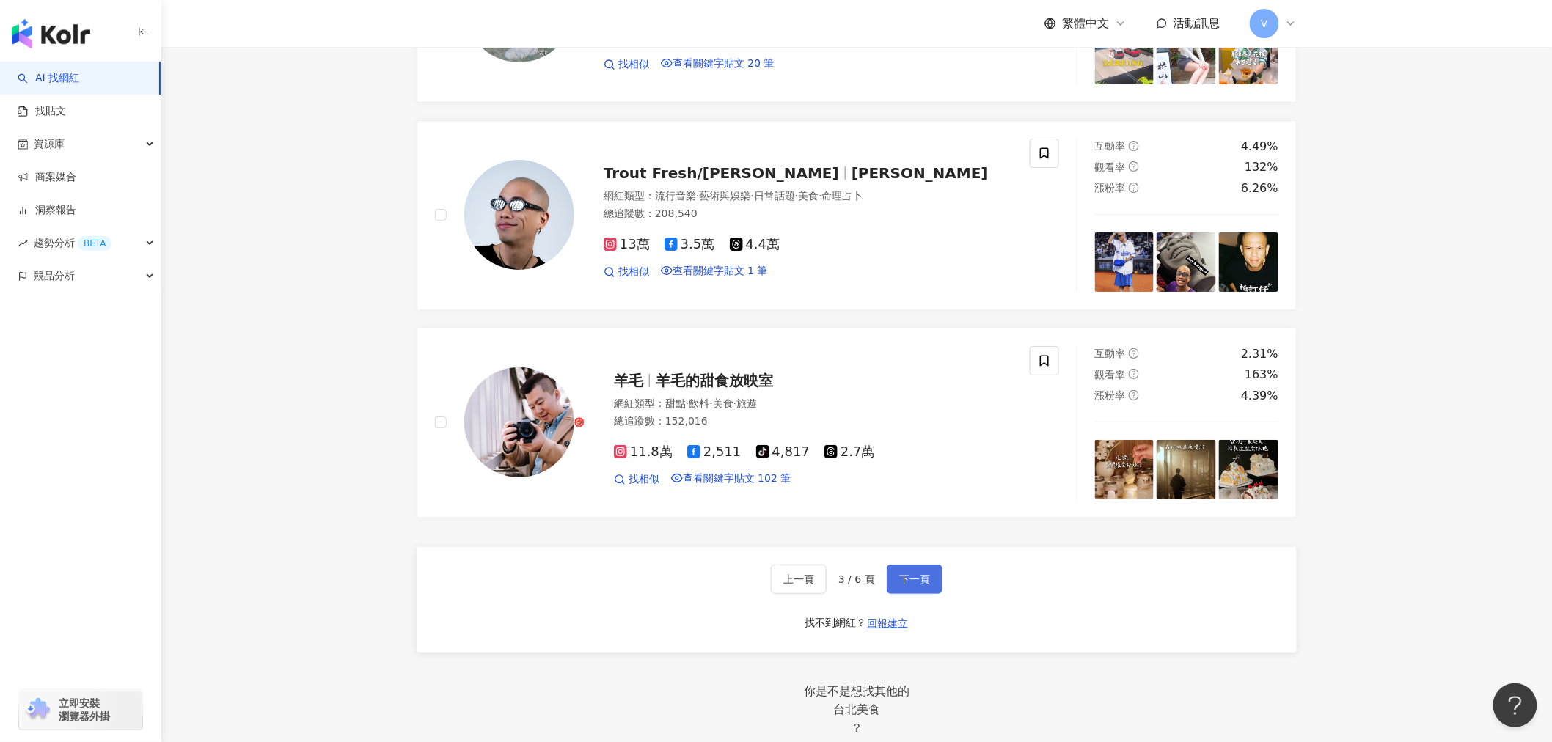
click at [900, 585] on span "下一頁" at bounding box center [914, 580] width 31 height 12
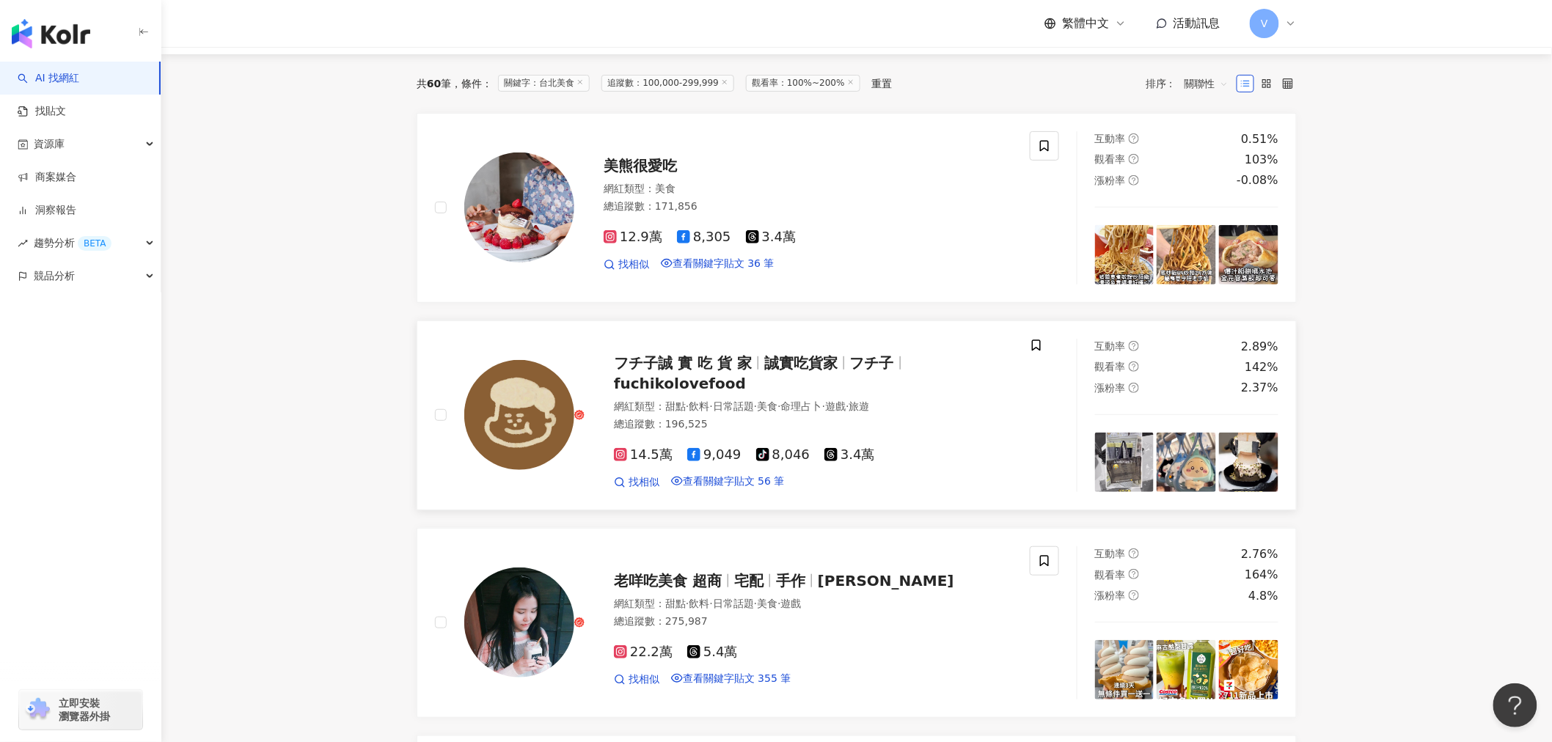
scroll to position [71, 0]
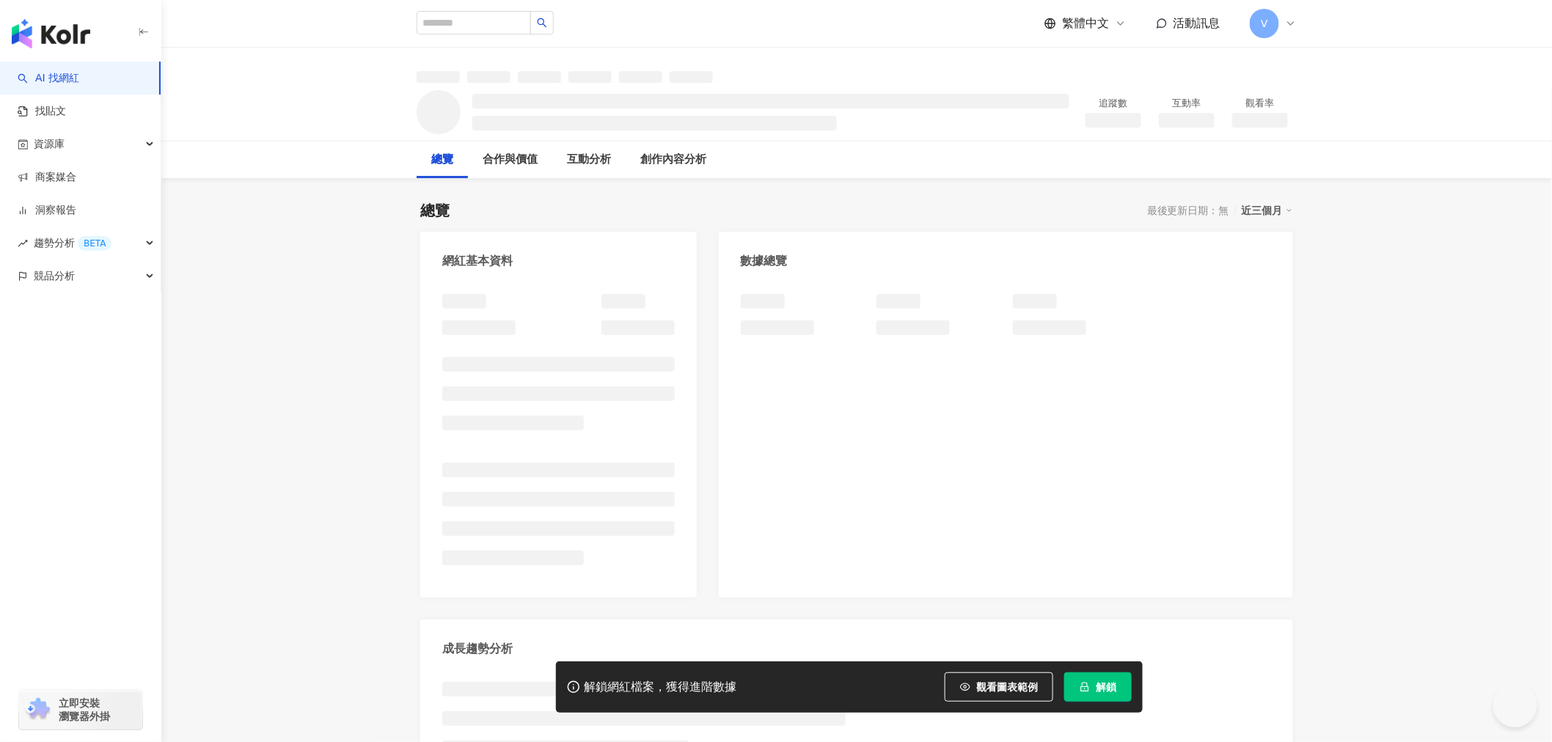
click at [1118, 688] on button "解鎖" at bounding box center [1097, 687] width 67 height 29
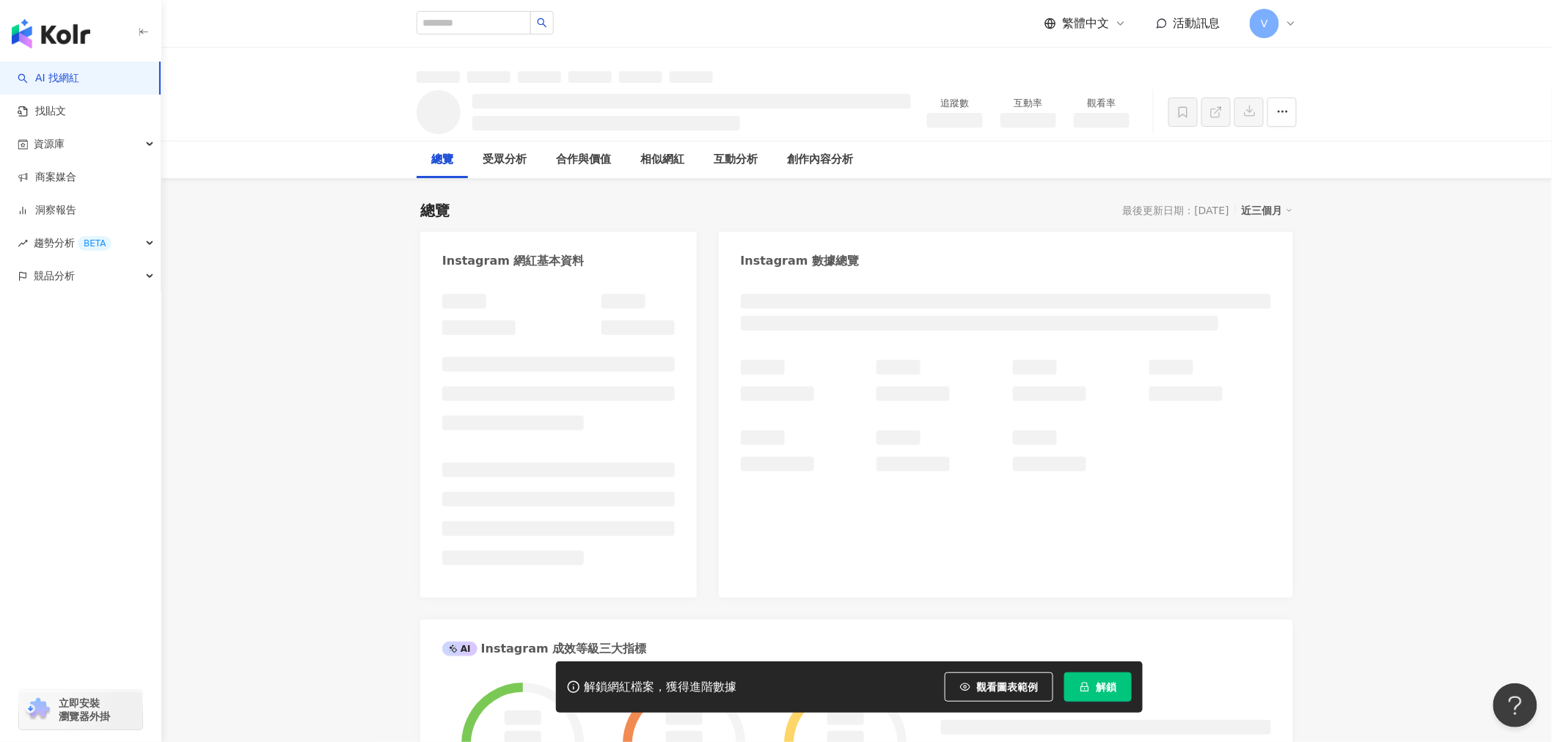
scroll to position [488, 0]
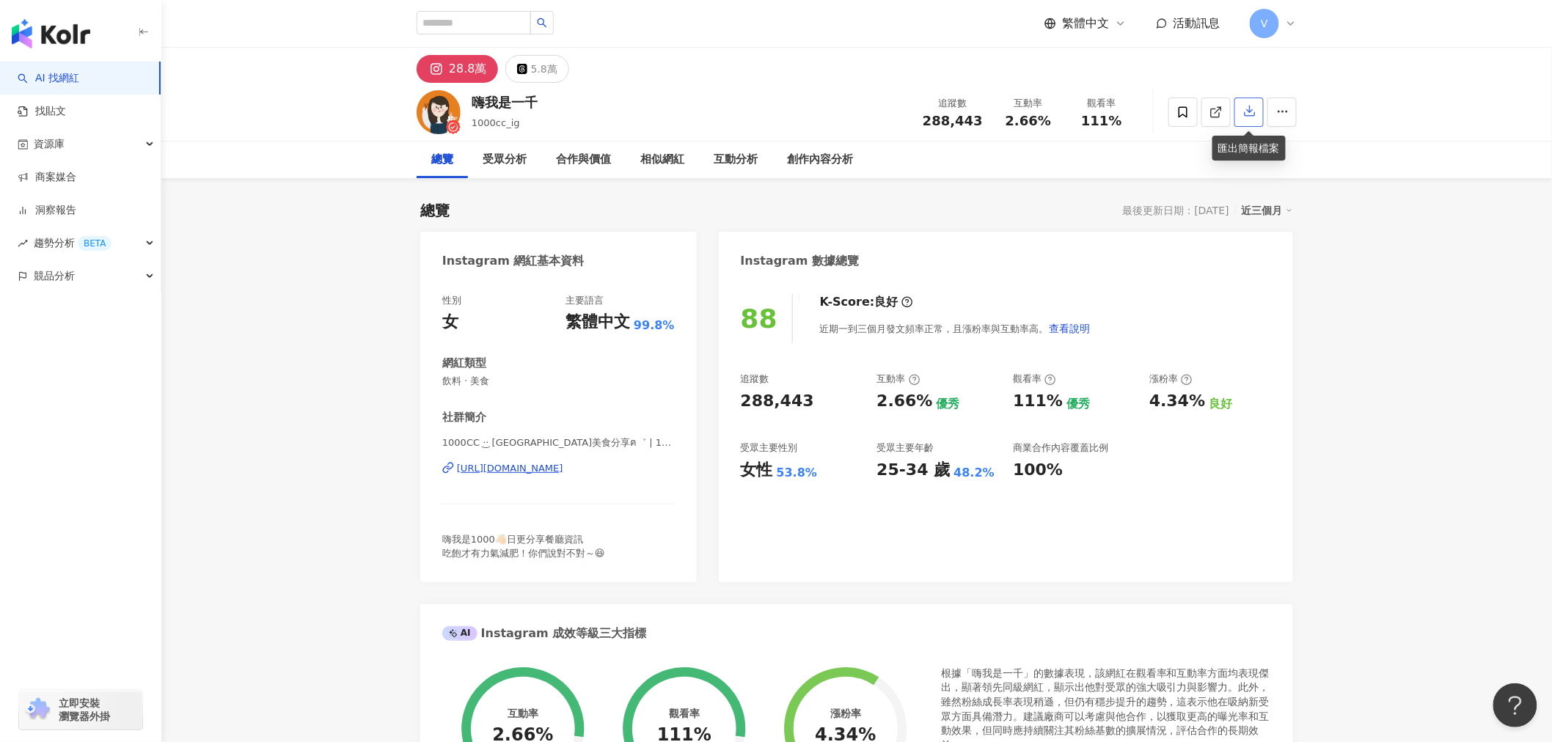
click at [1245, 110] on icon "button" at bounding box center [1249, 110] width 13 height 13
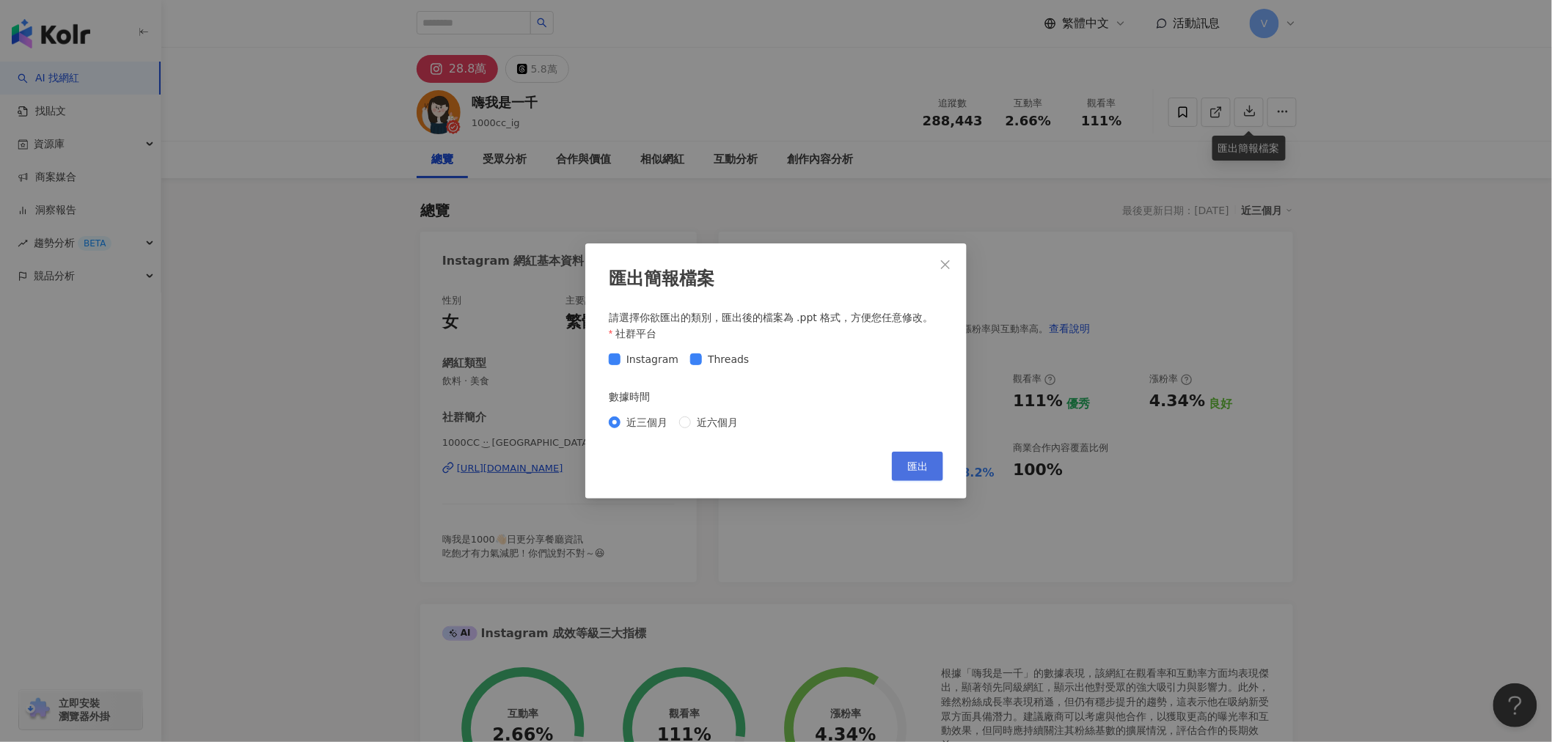
click at [902, 466] on button "匯出" at bounding box center [917, 466] width 51 height 29
click at [1176, 337] on div "匯出簡報檔案 請選擇你欲匯出的類別，匯出後的檔案為 .ppt 格式，方便您任意修改。 社群平台 Instagram Threads 數據時間 近三個月 近六個…" at bounding box center [776, 371] width 1552 height 742
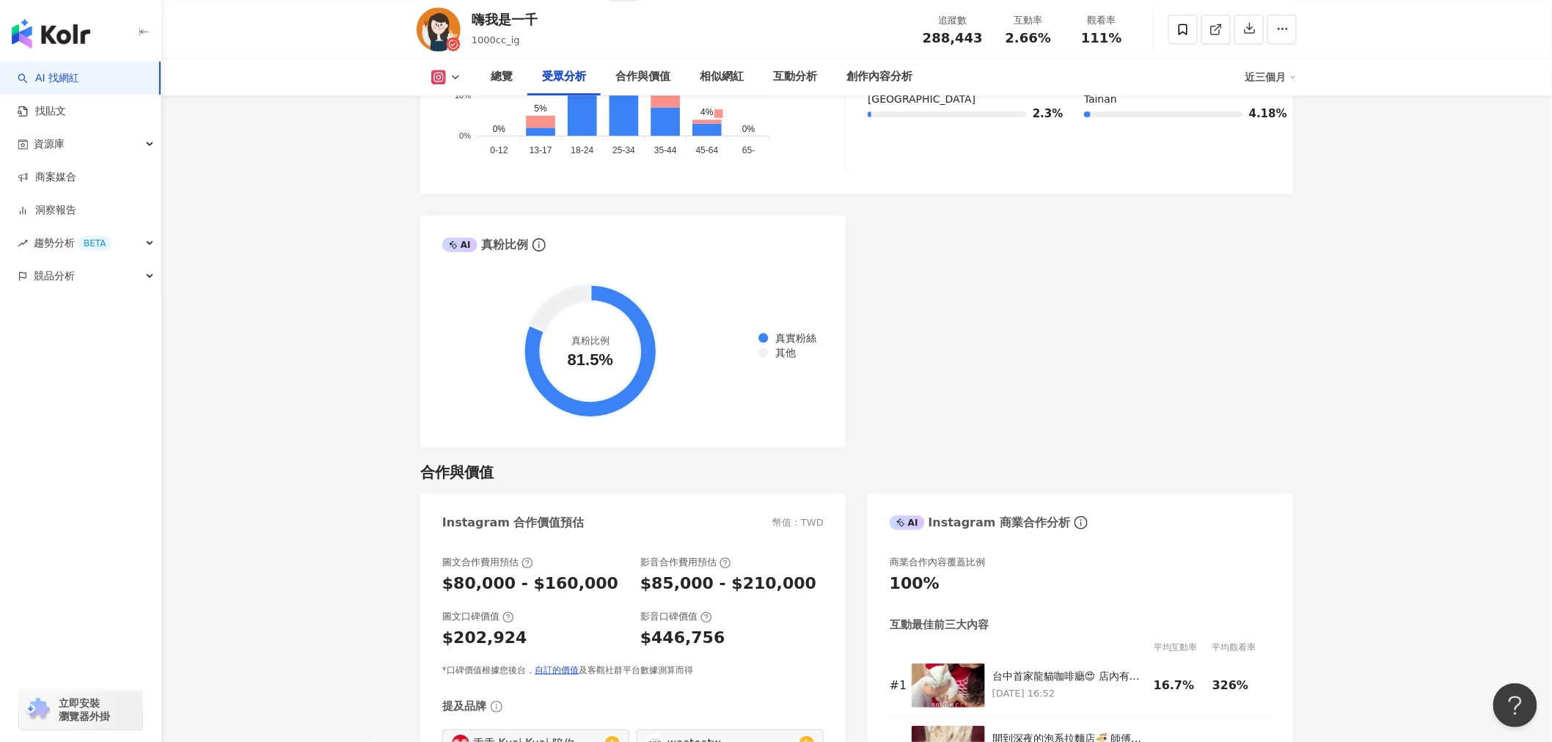
scroll to position [1222, 0]
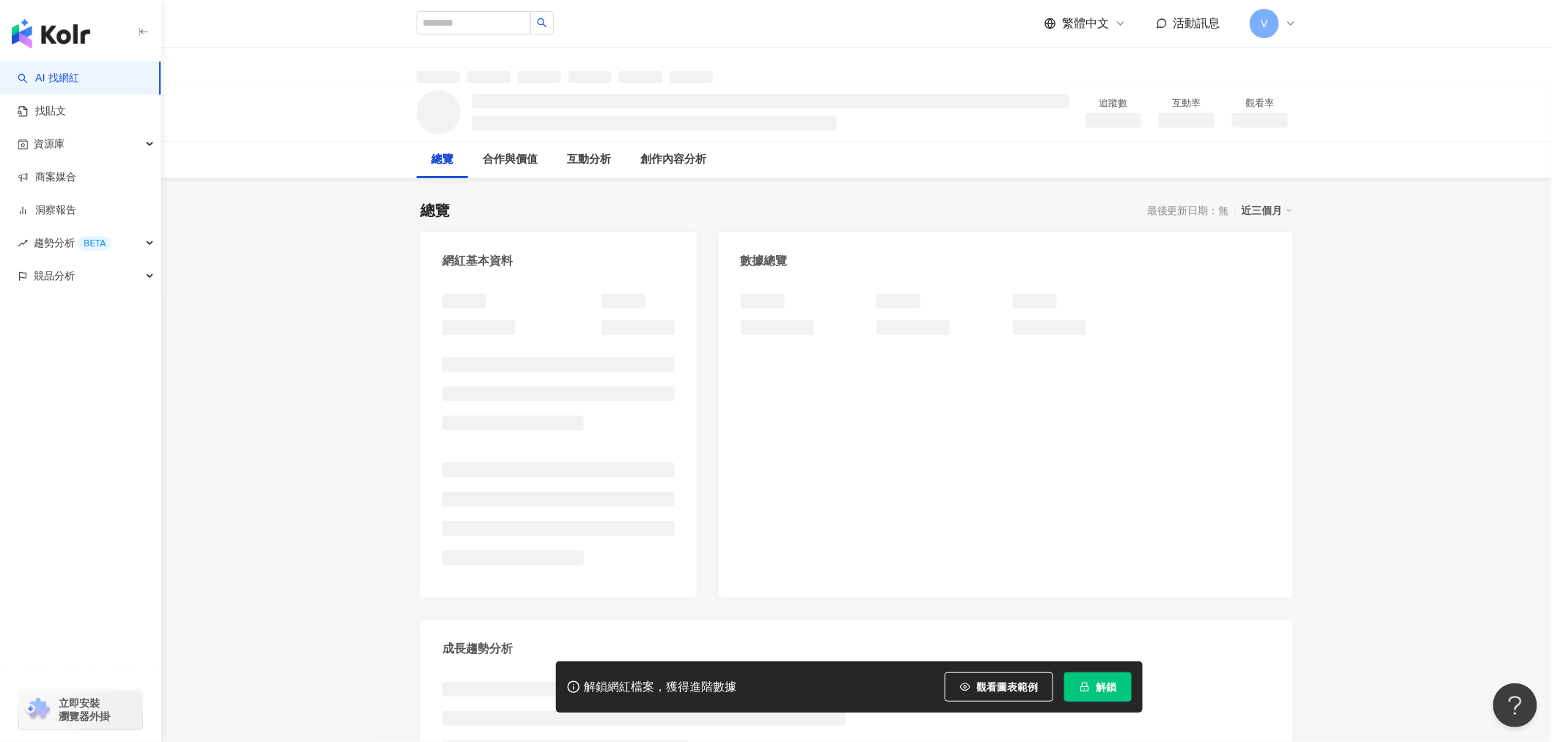
click at [1083, 689] on icon "lock" at bounding box center [1085, 687] width 10 height 10
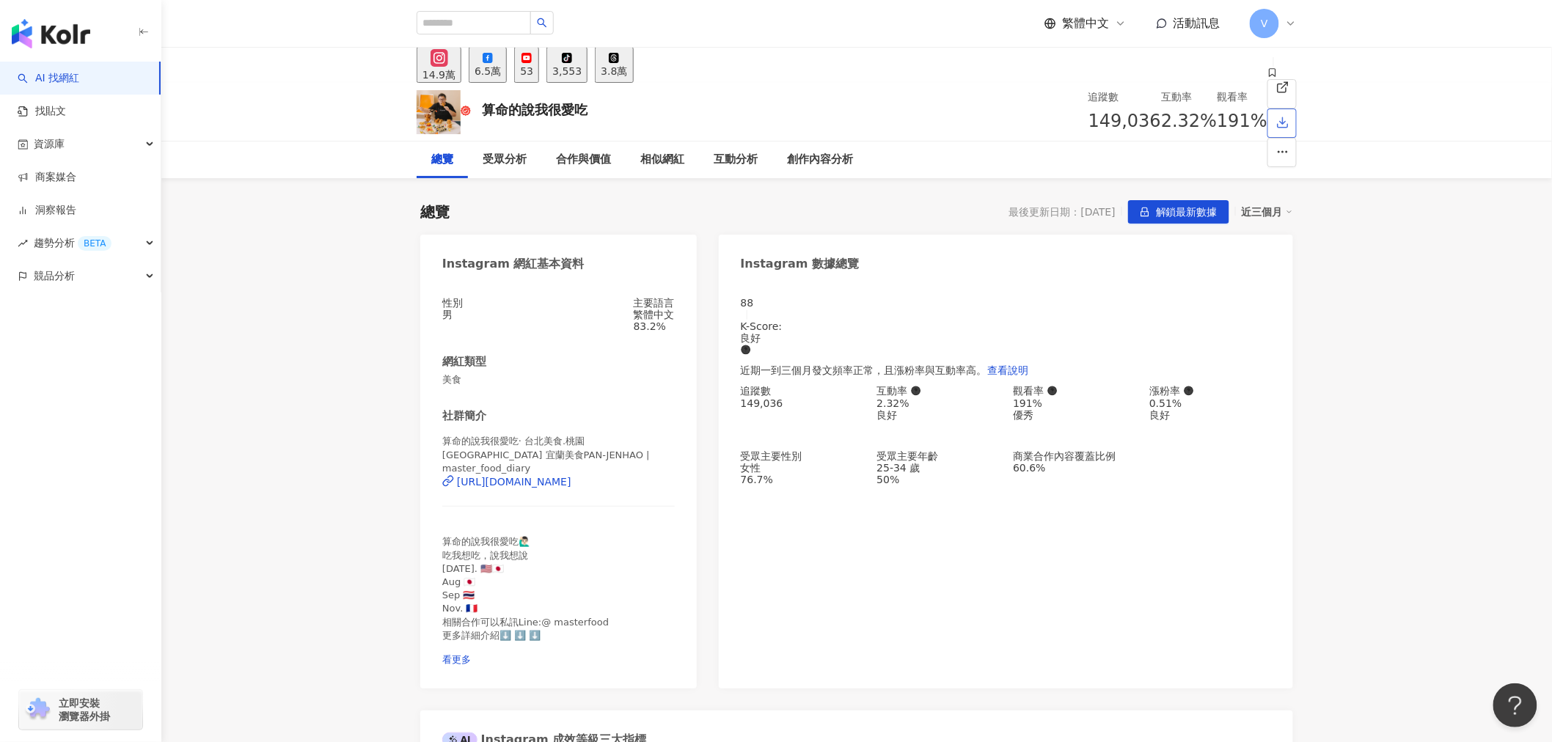
click at [1276, 116] on icon "button" at bounding box center [1282, 122] width 13 height 13
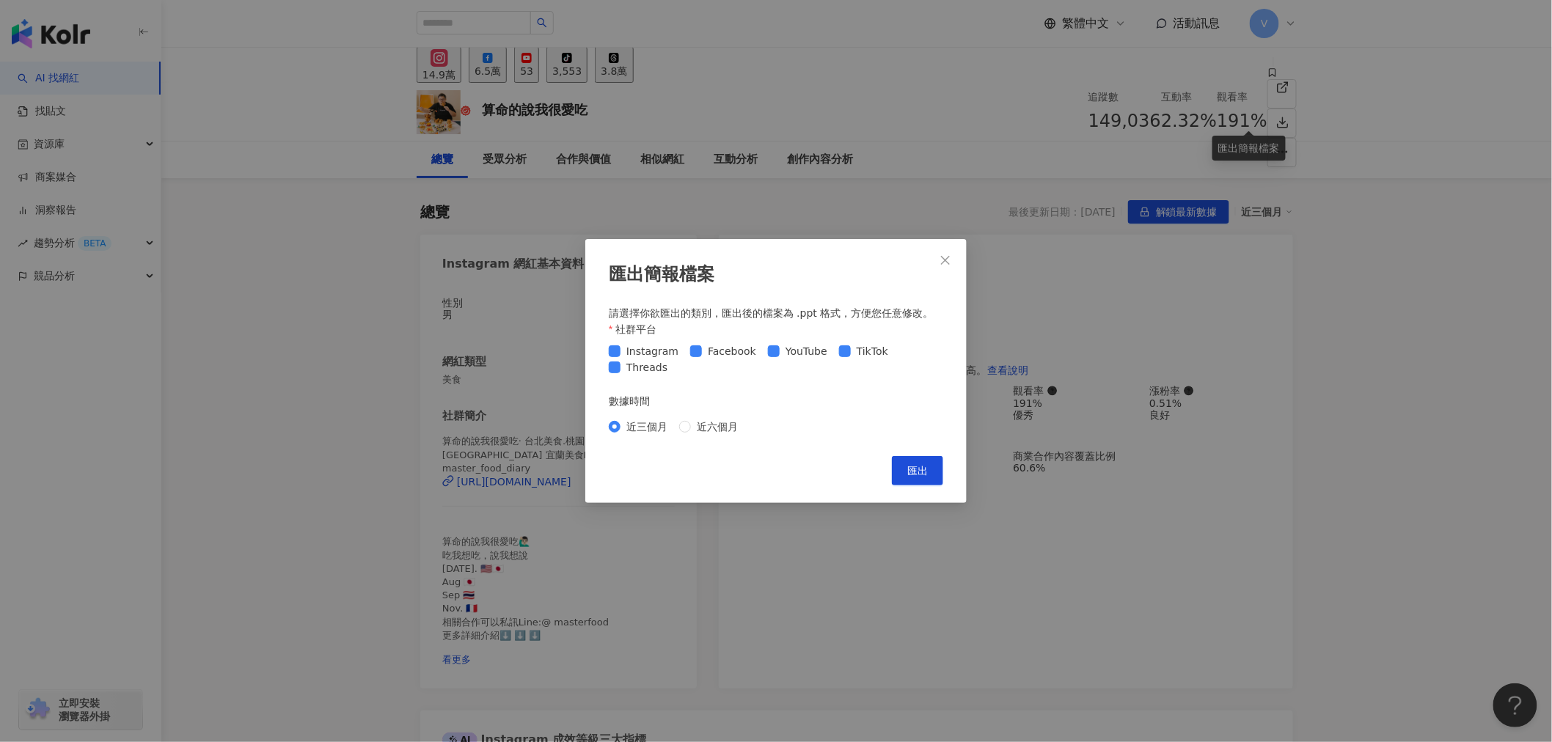
drag, startPoint x: 911, startPoint y: 471, endPoint x: 380, endPoint y: 532, distance: 534.5
click at [911, 471] on span "匯出" at bounding box center [917, 471] width 21 height 12
click at [379, 532] on div "匯出簡報檔案 請選擇你欲匯出的類別，匯出後的檔案為 .ppt 格式，方便您任意修改。 社群平台 Instagram Facebook YouTube TikT…" at bounding box center [776, 371] width 1552 height 742
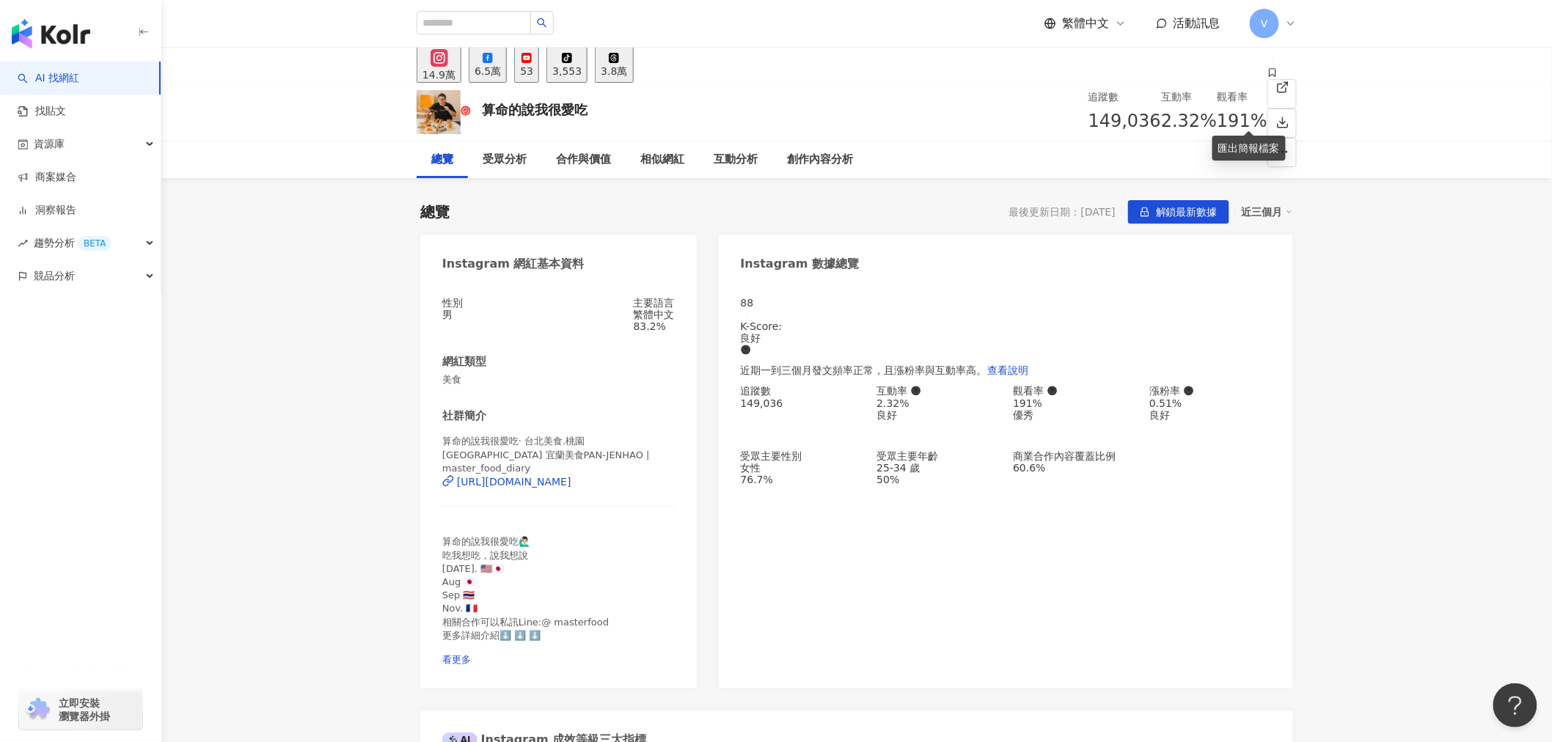
click at [519, 472] on div "匯出簡報檔案 請選擇你欲匯出的類別，匯出後的檔案為 .ppt 格式，方便您任意修改。 社群平台 Instagram Facebook YouTube TikT…" at bounding box center [776, 371] width 1552 height 742
click at [523, 472] on div "匯出簡報檔案 請選擇你欲匯出的類別，匯出後的檔案為 .ppt 格式，方便您任意修改。 社群平台 Instagram Facebook YouTube TikT…" at bounding box center [776, 371] width 1552 height 742
click at [571, 476] on div "https://www.instagram.com/master_food_diary/" at bounding box center [514, 482] width 114 height 12
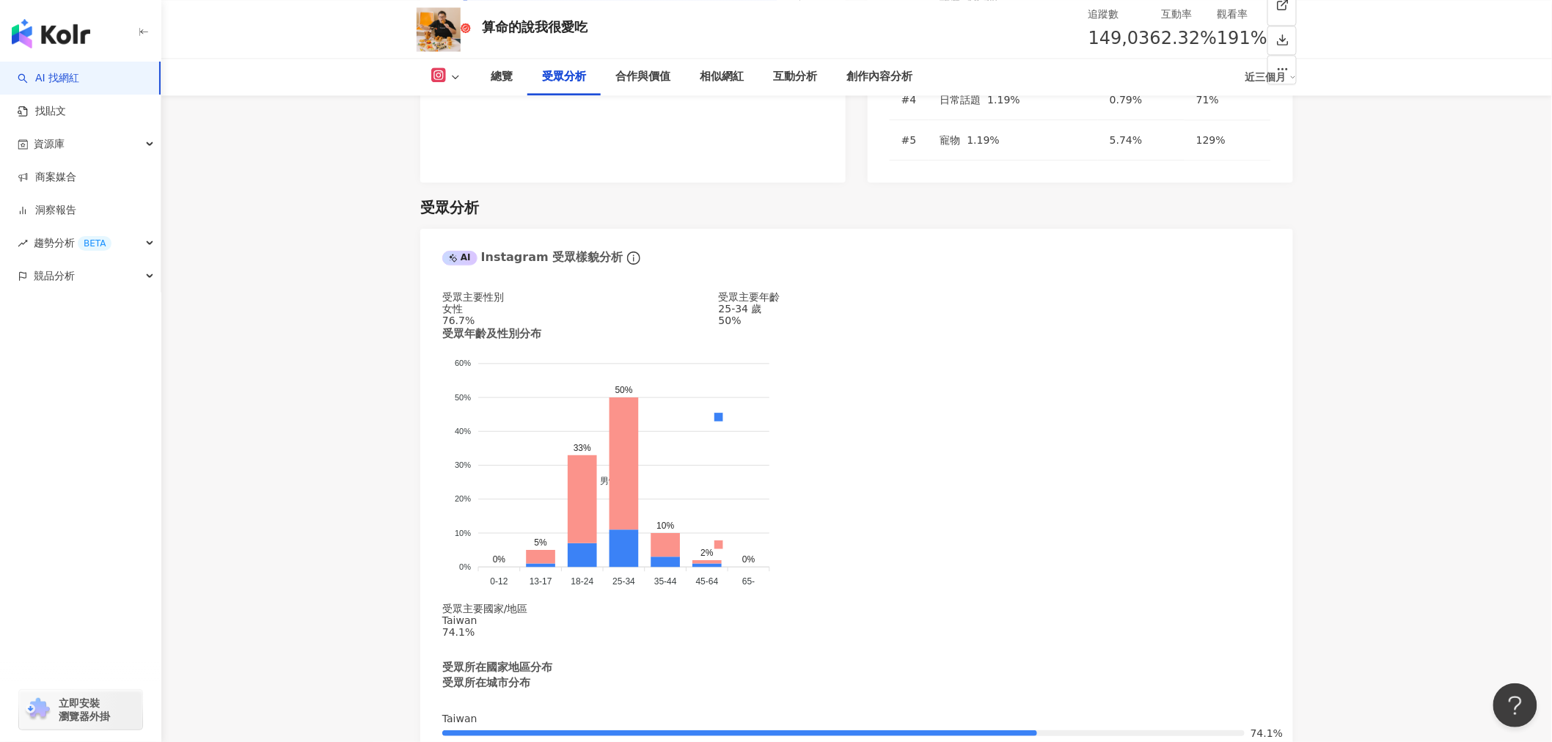
scroll to position [1385, 0]
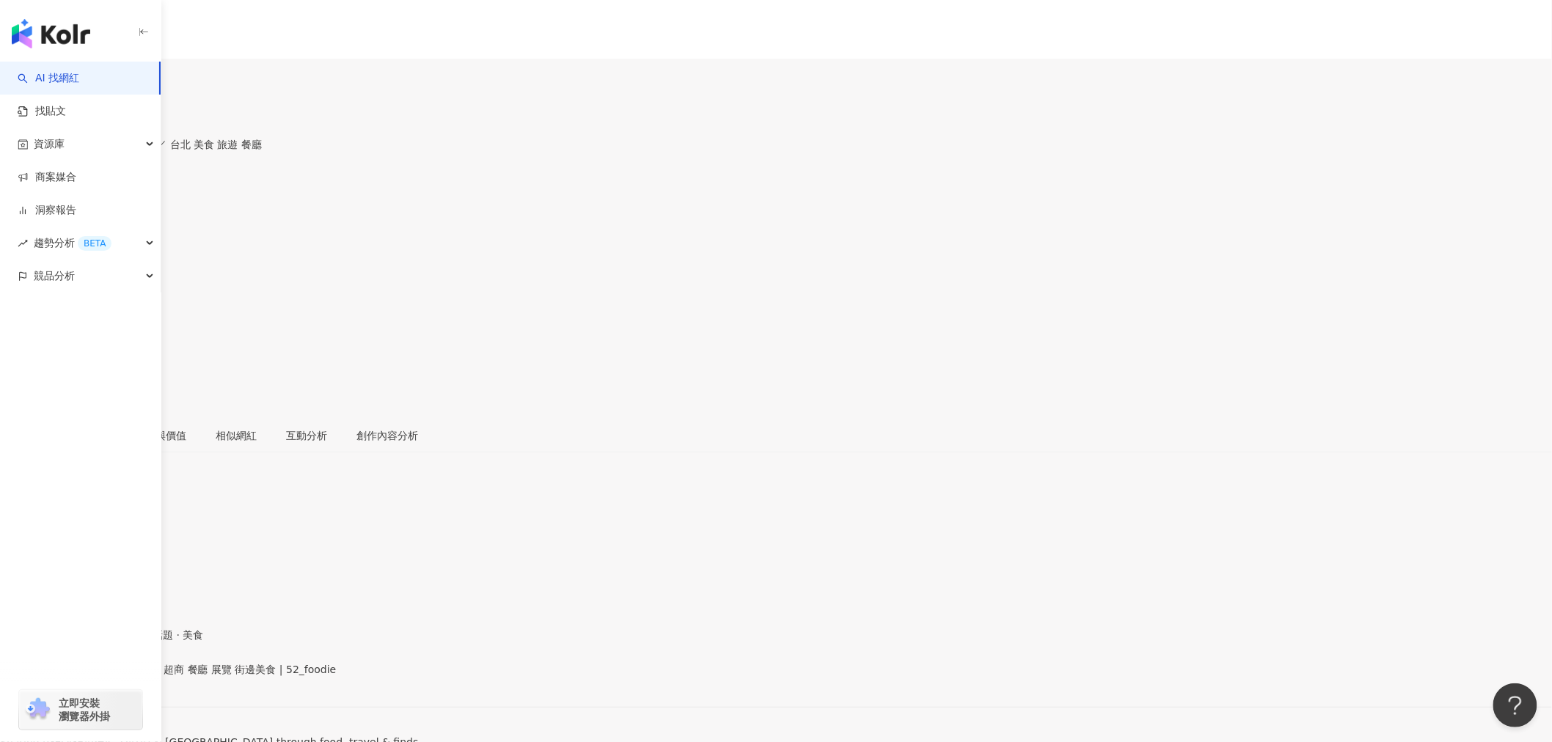
click at [129, 677] on div "https://www.instagram.com/52_foodie/" at bounding box center [72, 683] width 114 height 12
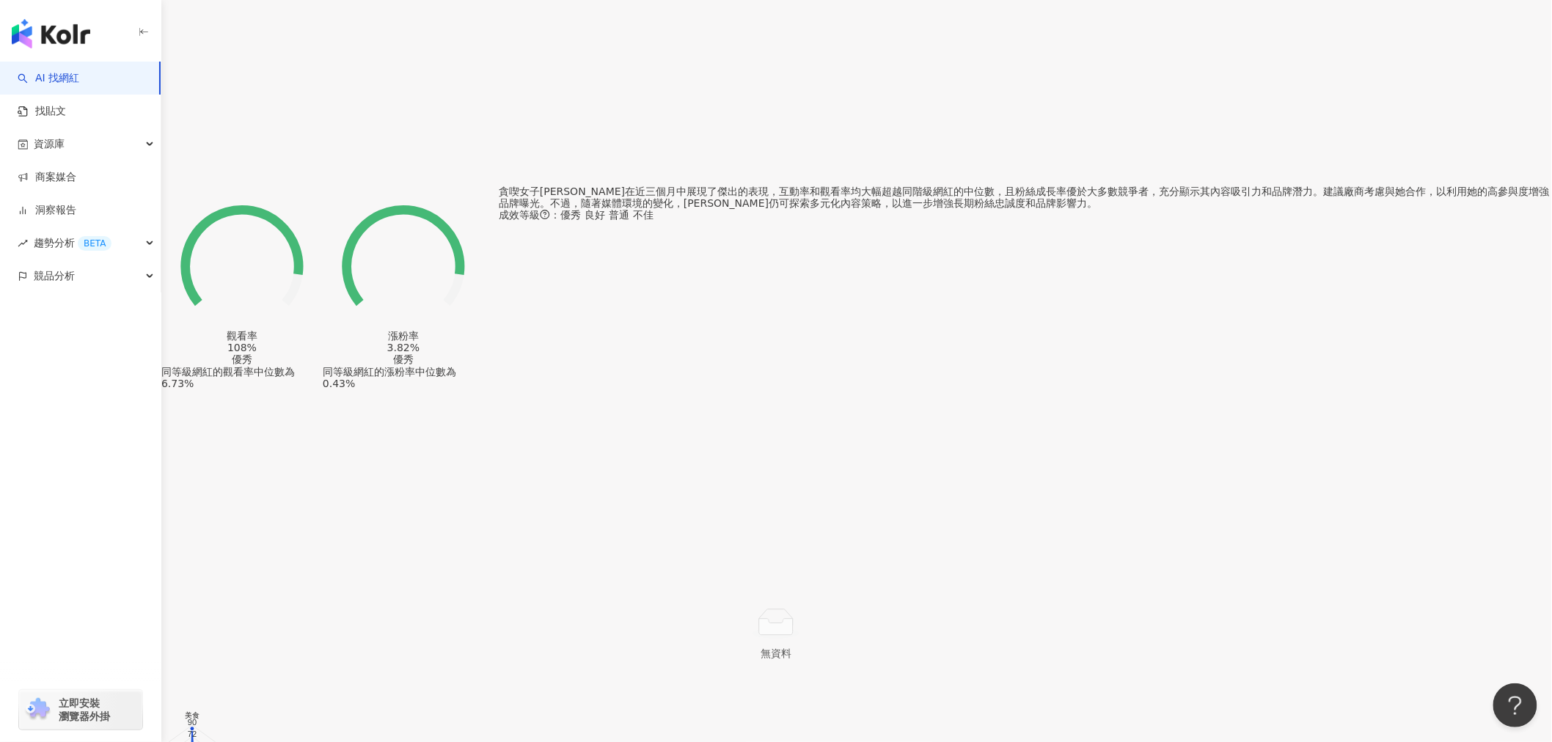
scroll to position [1303, 0]
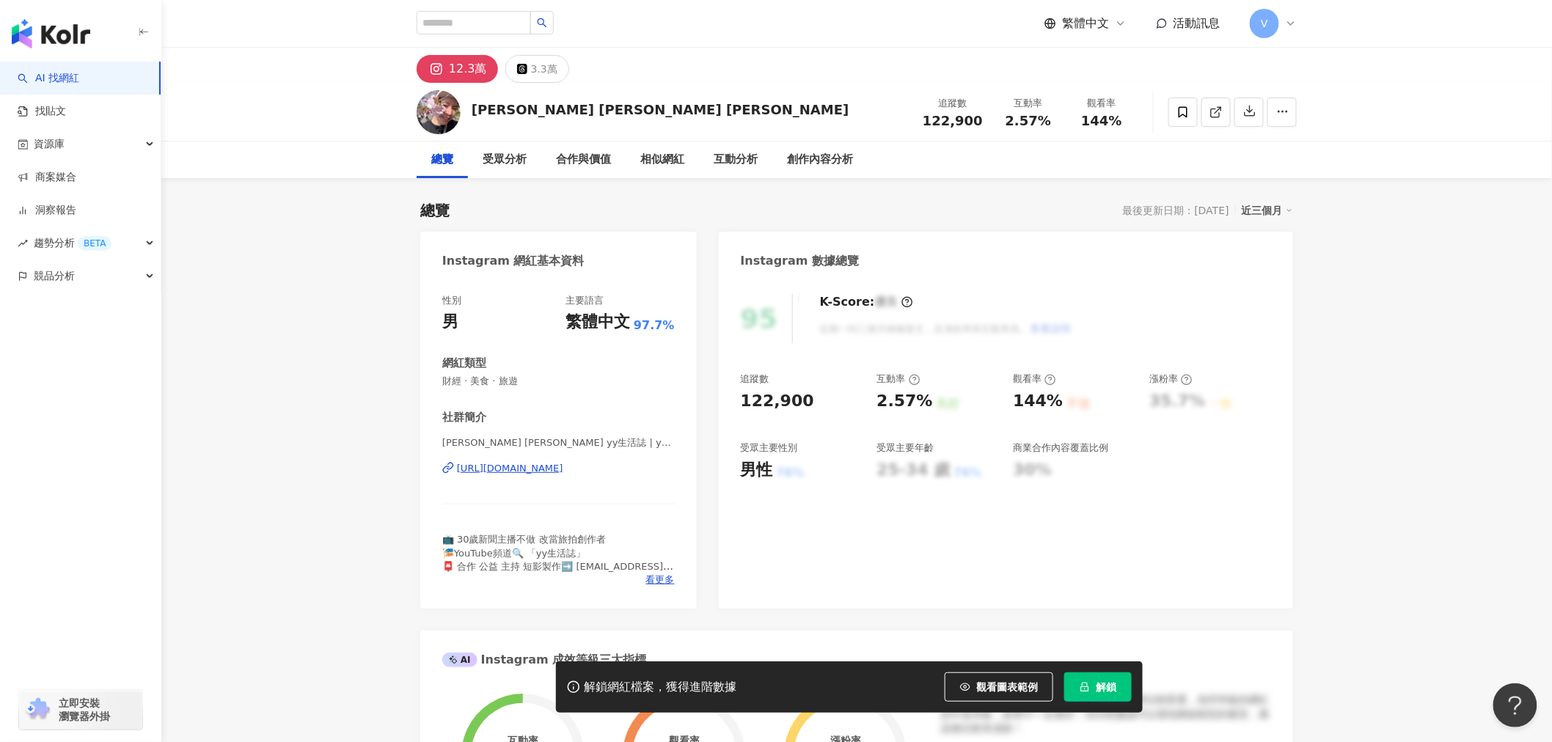
click at [563, 467] on div "https://www.instagram.com/yyvesl/" at bounding box center [510, 468] width 106 height 13
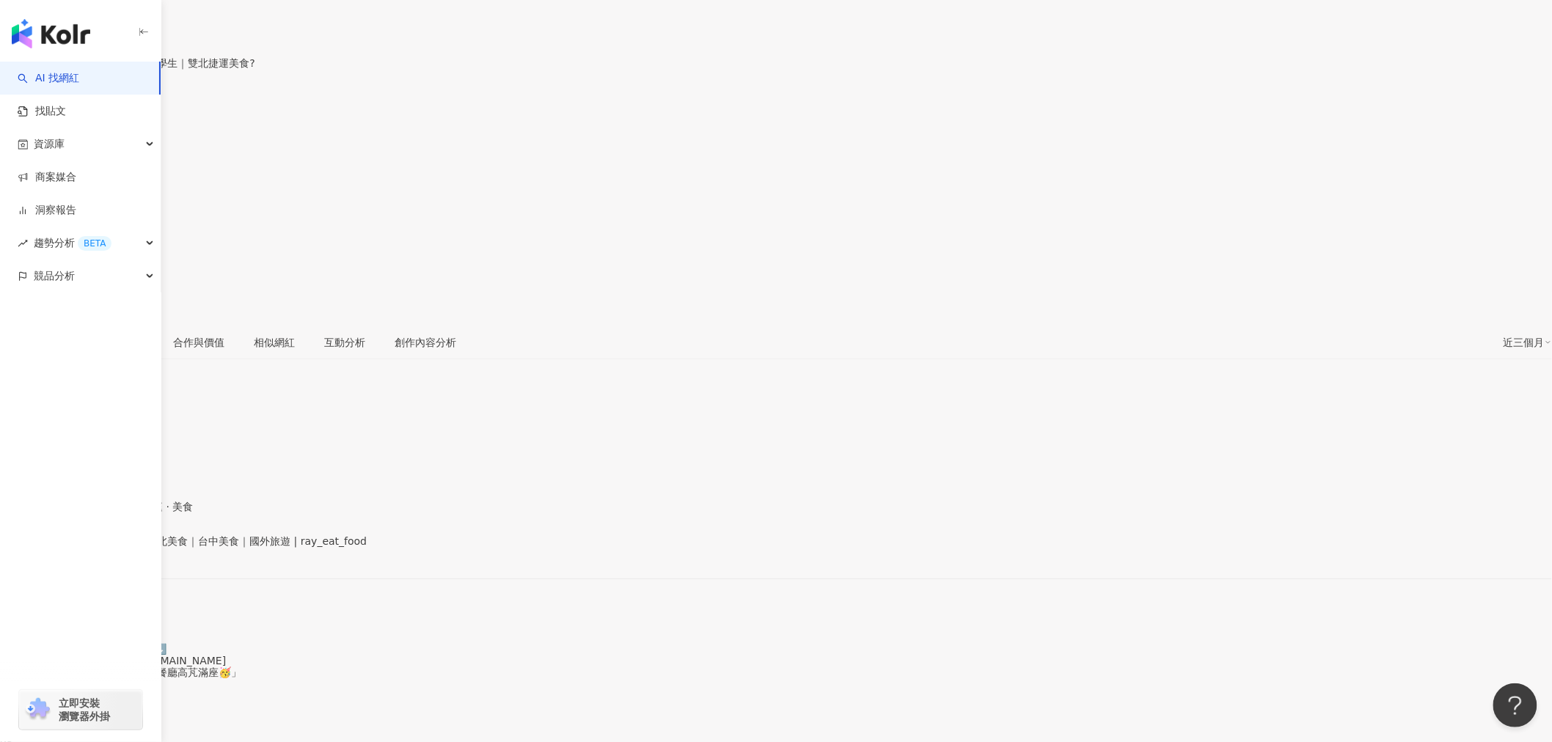
click at [129, 548] on div "https://www.instagram.com/ray_eat_food/" at bounding box center [72, 554] width 114 height 12
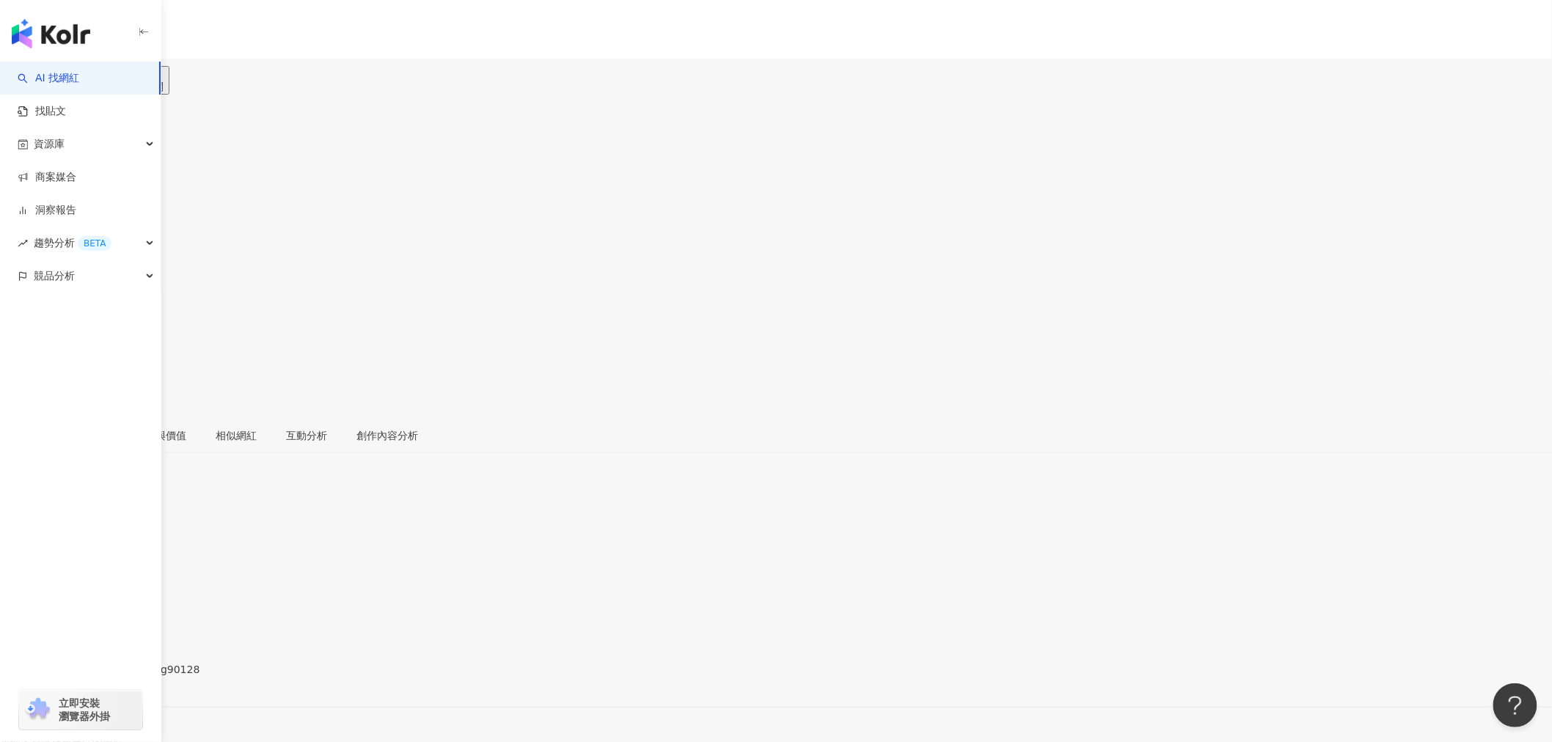
click at [129, 677] on div "[URL][DOMAIN_NAME]" at bounding box center [72, 683] width 114 height 12
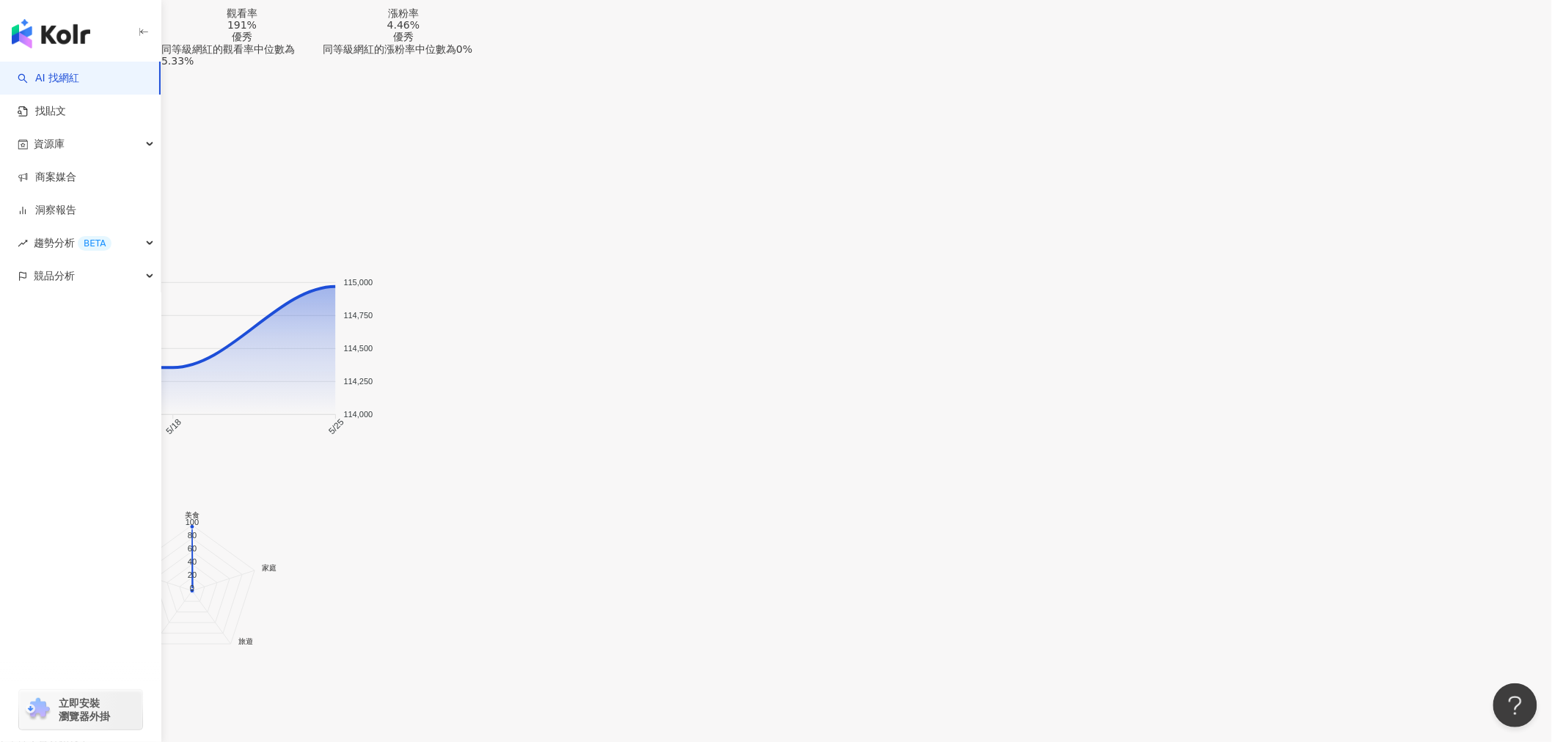
scroll to position [651, 0]
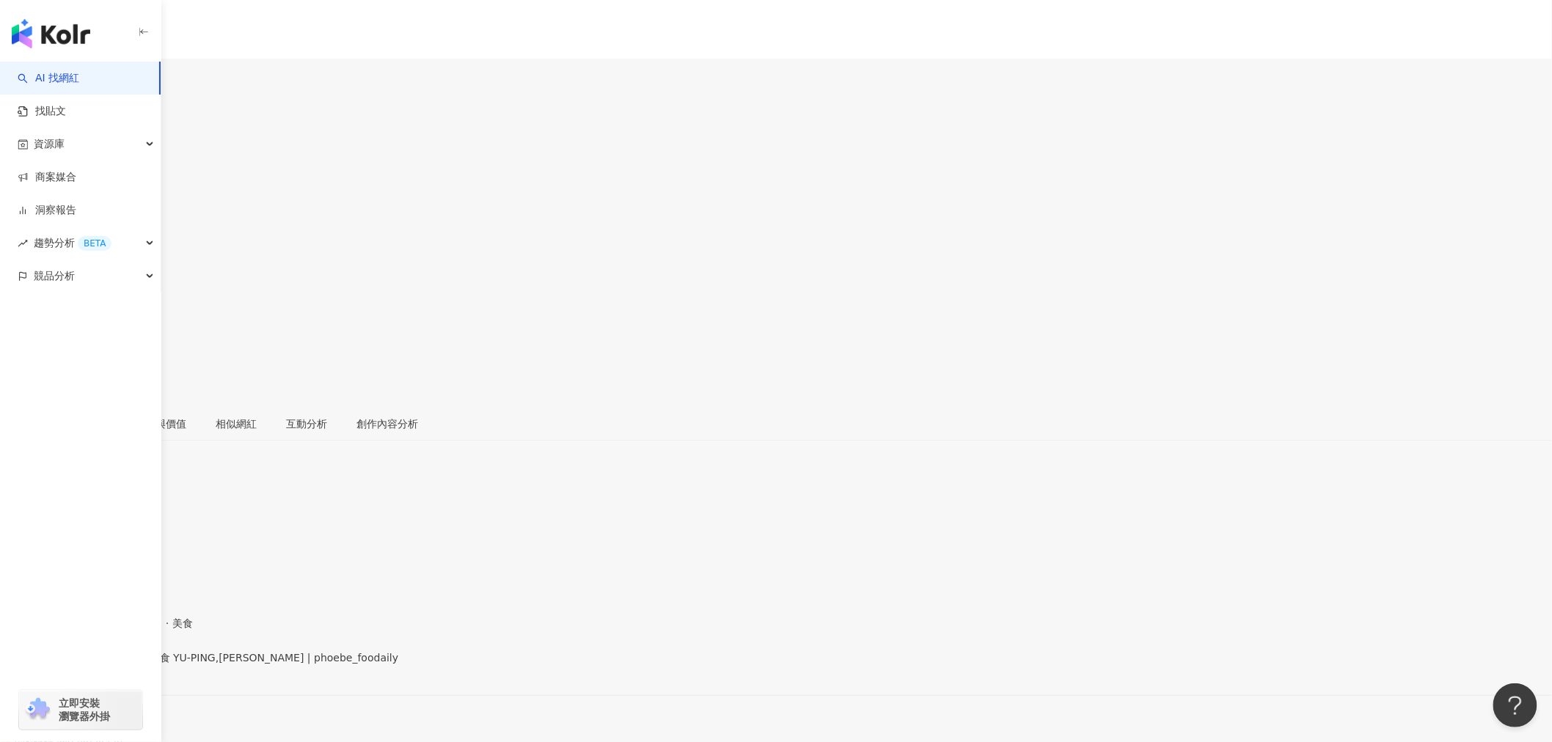
click at [129, 664] on div "https://www.instagram.com/phoebe_foodaily/" at bounding box center [72, 670] width 114 height 12
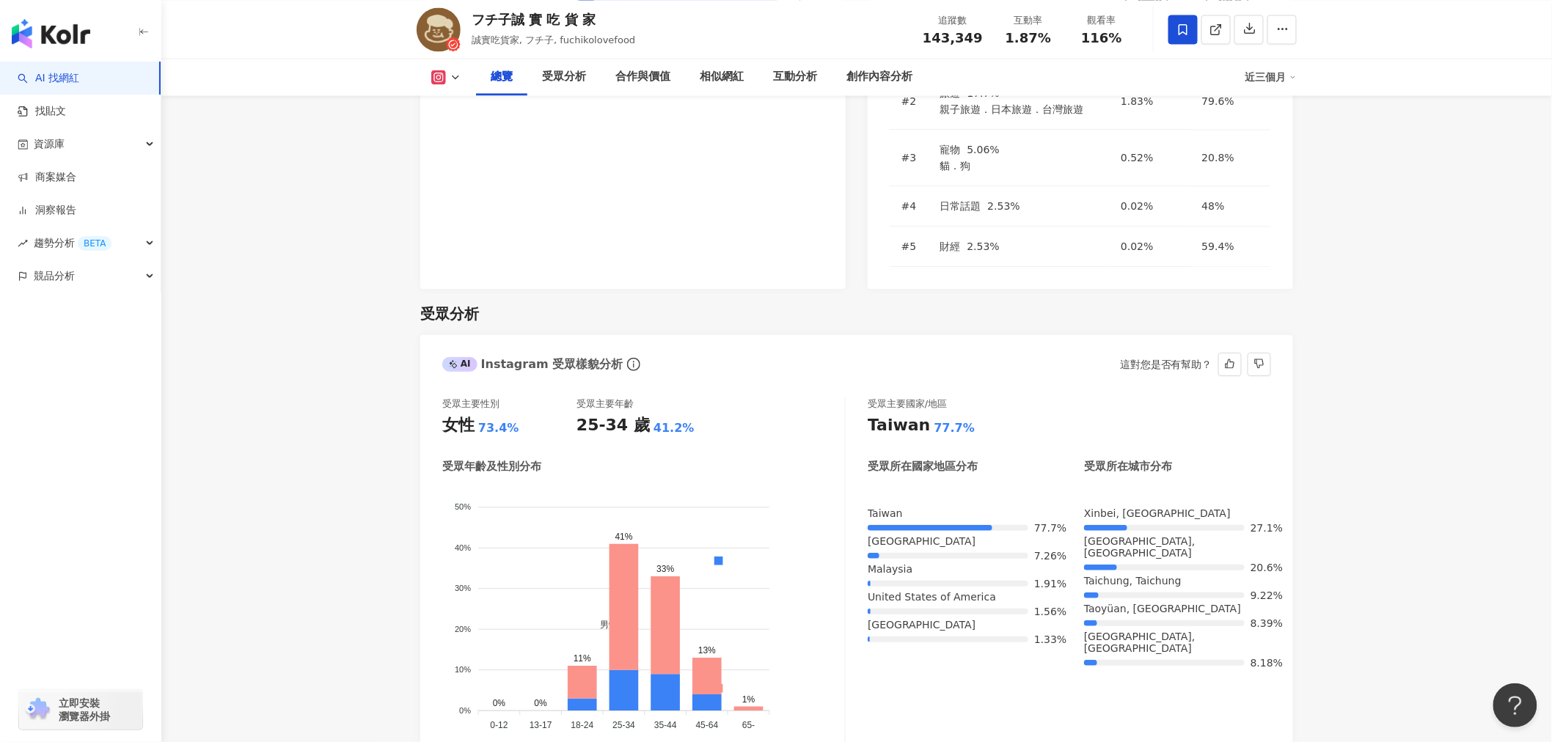
drag, startPoint x: 956, startPoint y: 245, endPoint x: 869, endPoint y: 180, distance: 109.0
click at [869, 289] on div "受眾分析 AI Instagram 受眾樣貌分析 這對您是否有幫助？ 受眾主要性別 女性 73.4% 受眾主要年齡 25-34 歲 41.2% 受眾年齡及性別…" at bounding box center [856, 655] width 873 height 733
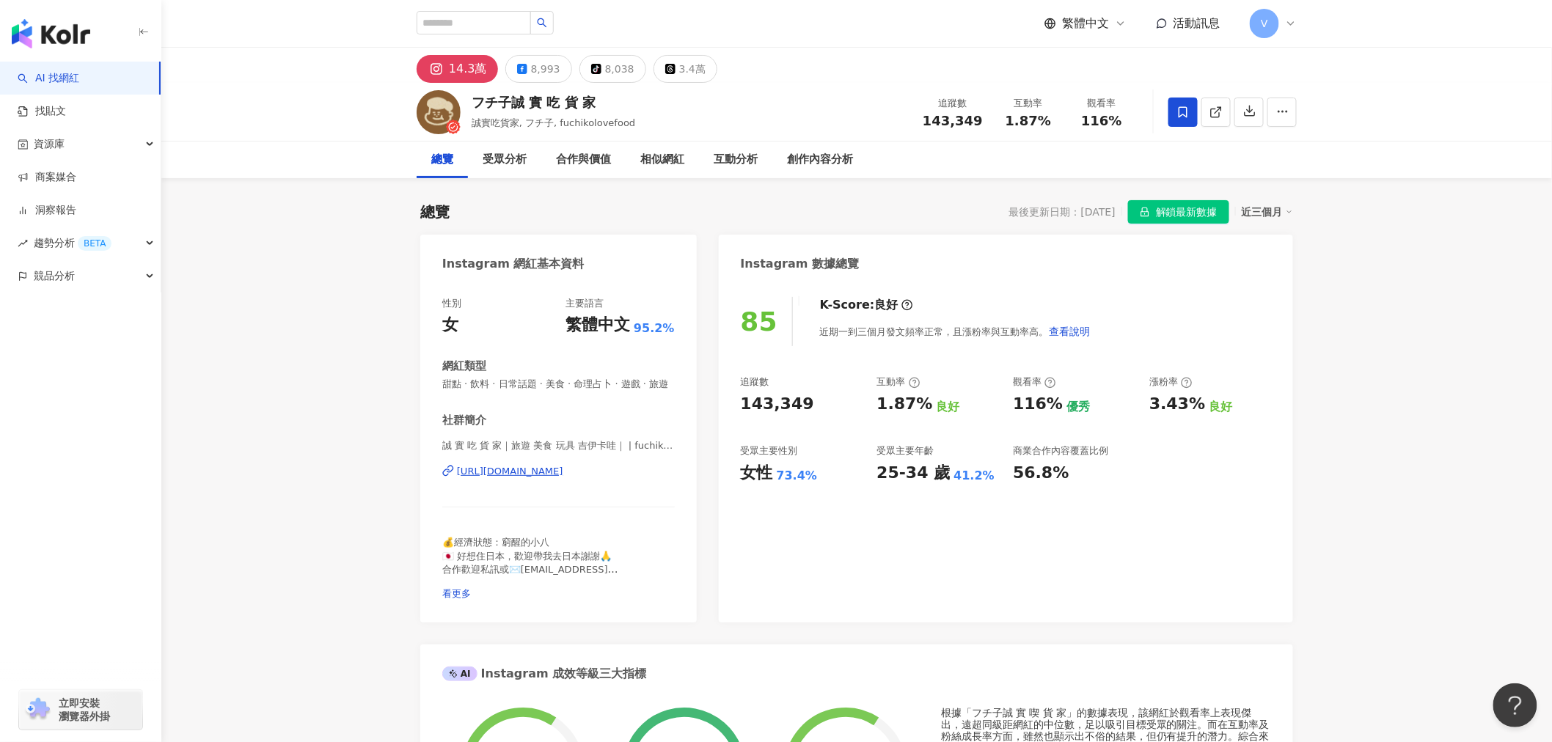
click at [563, 478] on div "[URL][DOMAIN_NAME]" at bounding box center [510, 471] width 106 height 13
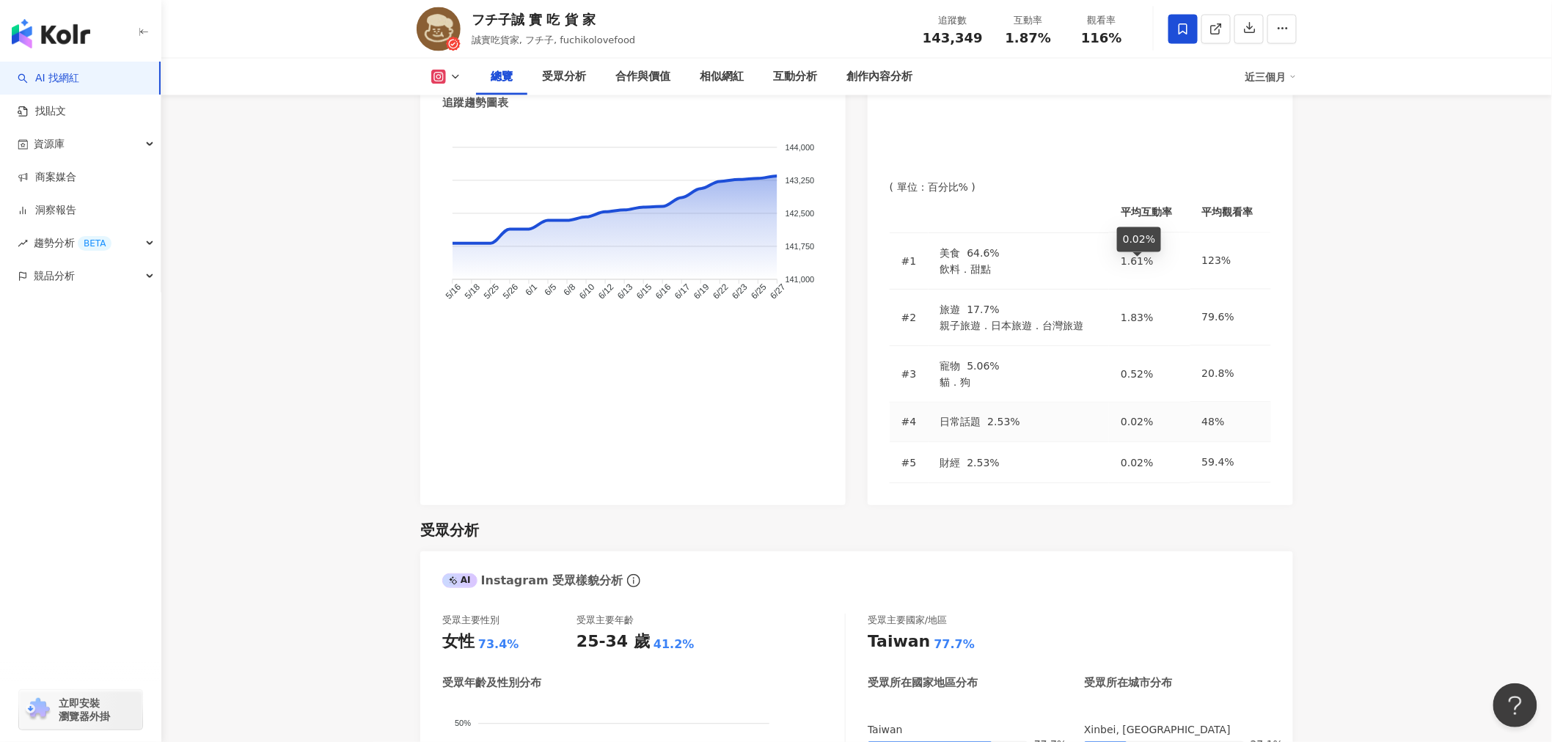
scroll to position [1222, 0]
